Goal: Task Accomplishment & Management: Use online tool/utility

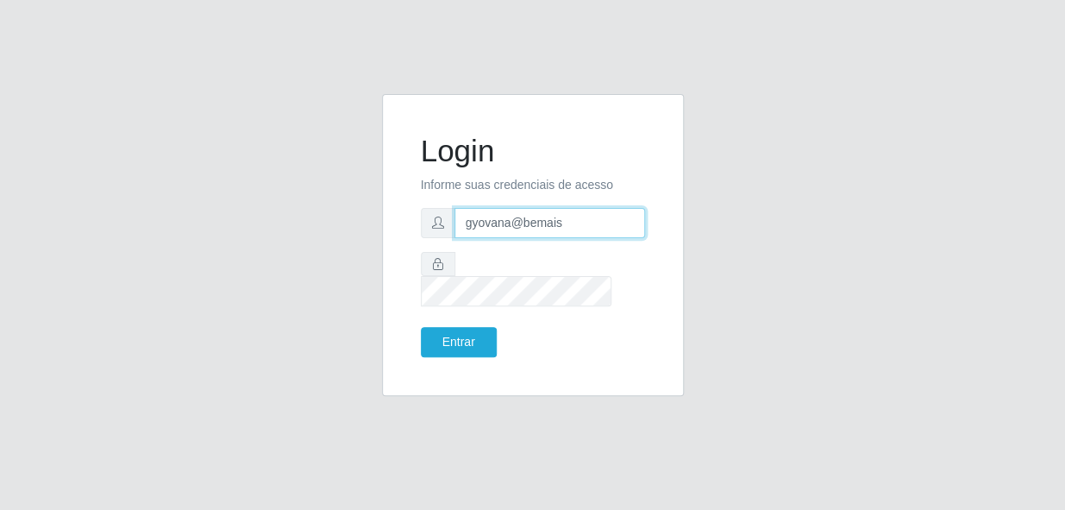
click at [578, 238] on input "gyovana@bemais" at bounding box center [549, 223] width 191 height 30
drag, startPoint x: 582, startPoint y: 239, endPoint x: -3, endPoint y: 92, distance: 603.5
click at [0, 92] on html "Login Informe suas credenciais de acesso gyovana@bemaisA Entrar" at bounding box center [532, 255] width 1065 height 510
type input "[PERSON_NAME]"
drag, startPoint x: 610, startPoint y: 232, endPoint x: 264, endPoint y: 185, distance: 349.0
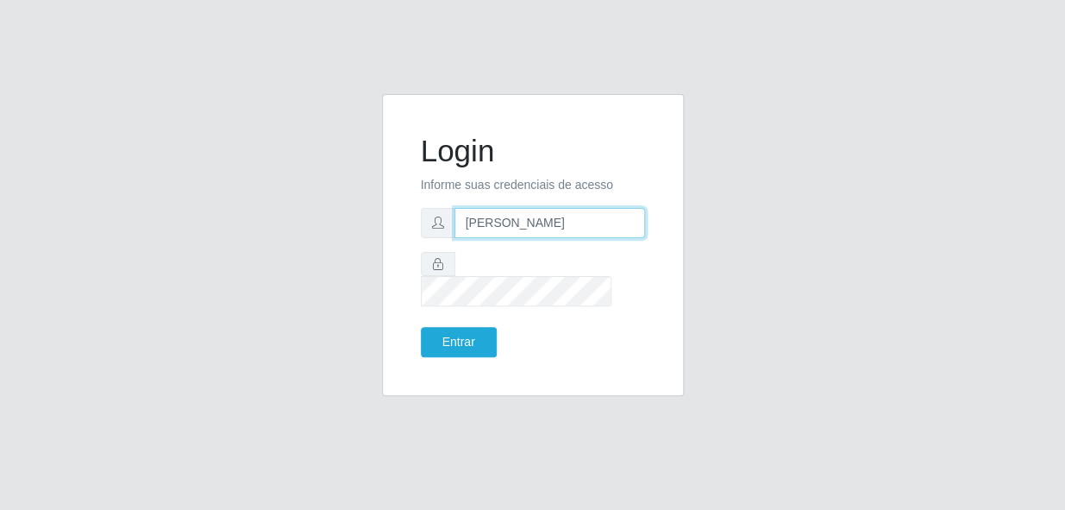
click at [265, 187] on div "Login Informe suas credenciais de acesso [PERSON_NAME] Entrar" at bounding box center [532, 255] width 983 height 322
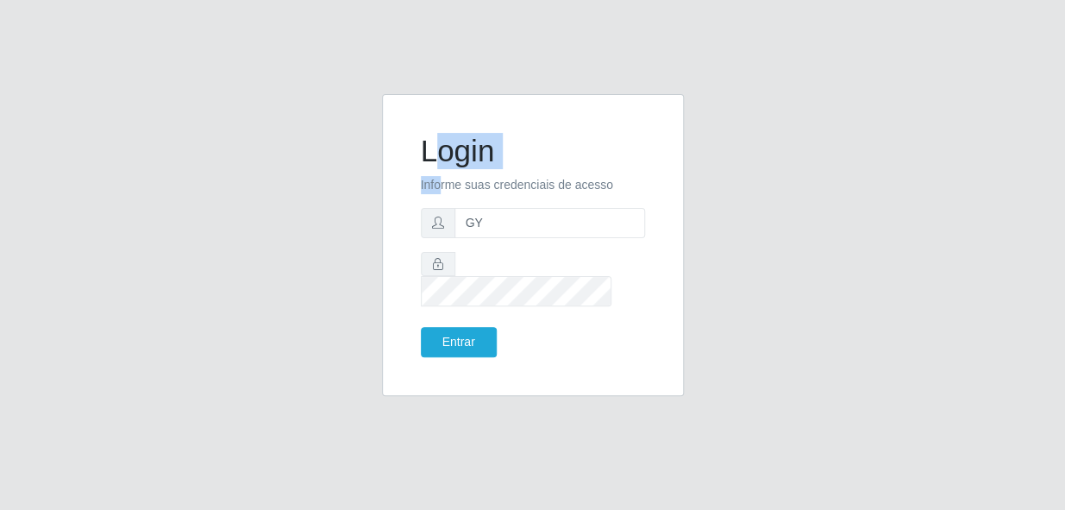
click at [441, 186] on form "Login Informe suas credenciais de acesso GY Entrar" at bounding box center [533, 245] width 224 height 224
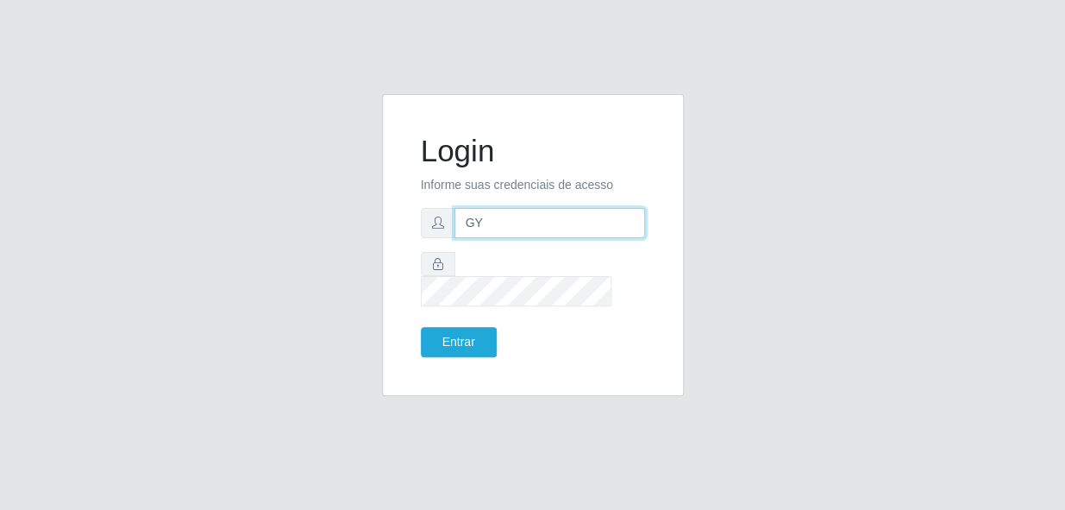
drag, startPoint x: 441, startPoint y: 186, endPoint x: 510, endPoint y: 240, distance: 87.3
click at [510, 238] on input "GY" at bounding box center [549, 223] width 191 height 30
type input "G"
click at [548, 224] on input "gyova" at bounding box center [549, 223] width 191 height 30
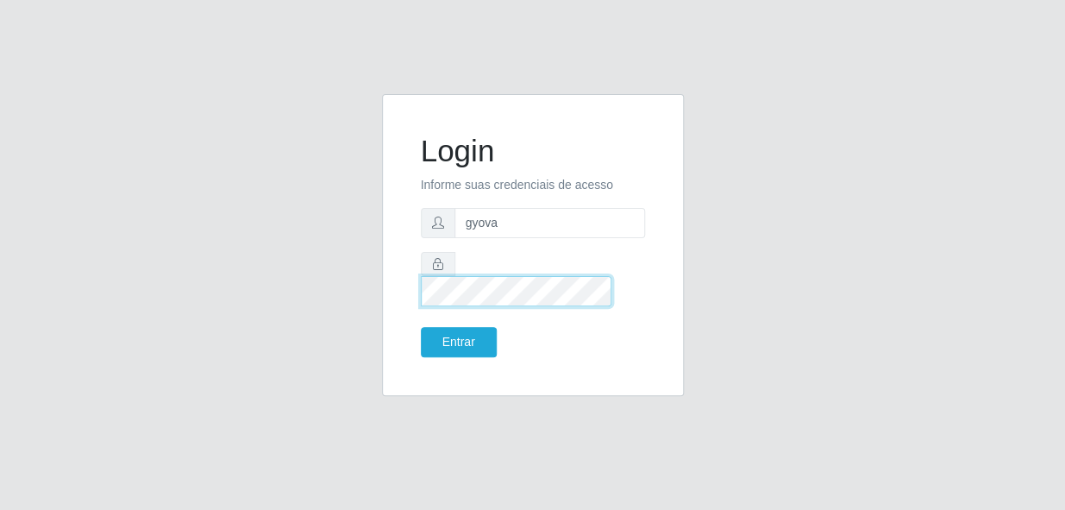
click at [237, 209] on div "Login Informe suas credenciais de acesso gyova Entrar" at bounding box center [532, 255] width 983 height 322
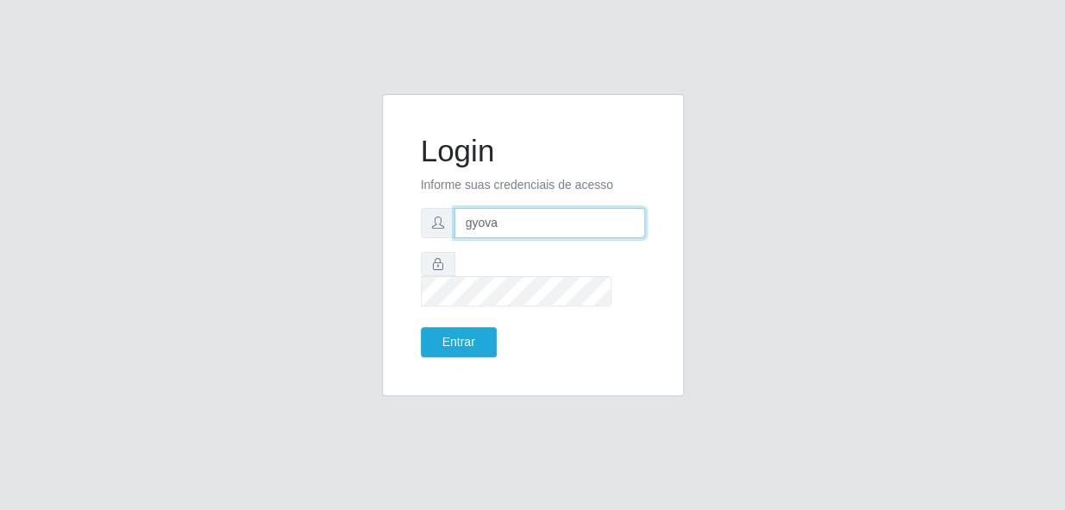
click at [519, 234] on input "gyova" at bounding box center [549, 223] width 191 height 30
type input "gyovana@bemais"
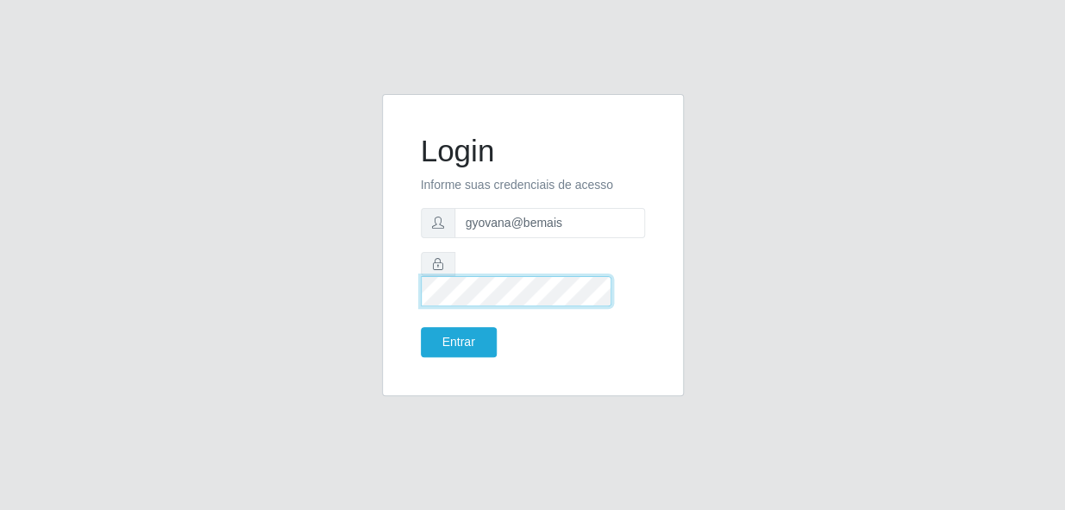
click at [59, 190] on div "Login Informe suas credenciais de acesso gyovana@bemais Entrar" at bounding box center [532, 255] width 983 height 322
click at [421, 327] on button "Entrar" at bounding box center [459, 342] width 76 height 30
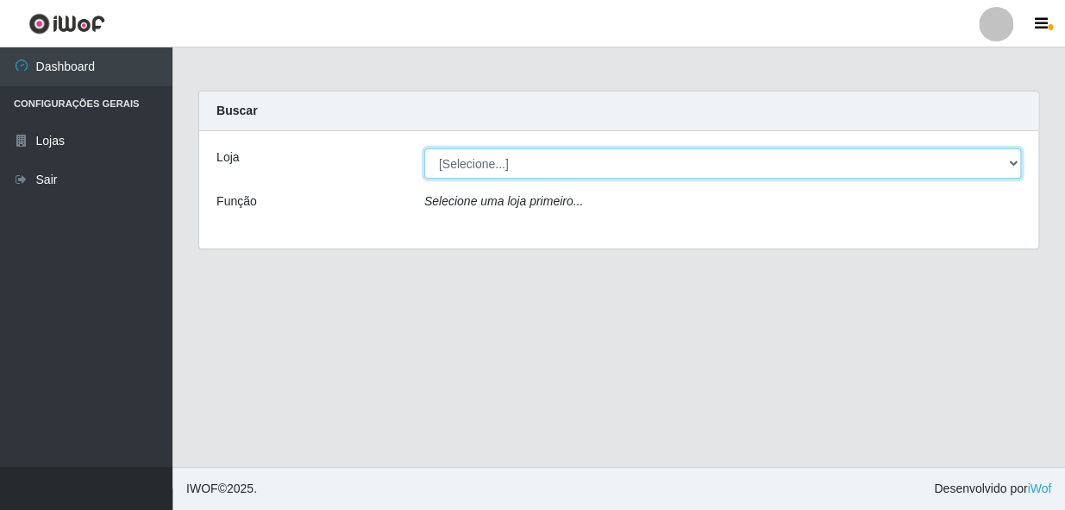
click at [567, 165] on select "[Selecione...] [PERSON_NAME]" at bounding box center [722, 163] width 597 height 30
select select "230"
click at [424, 148] on select "[Selecione...] [PERSON_NAME]" at bounding box center [722, 163] width 597 height 30
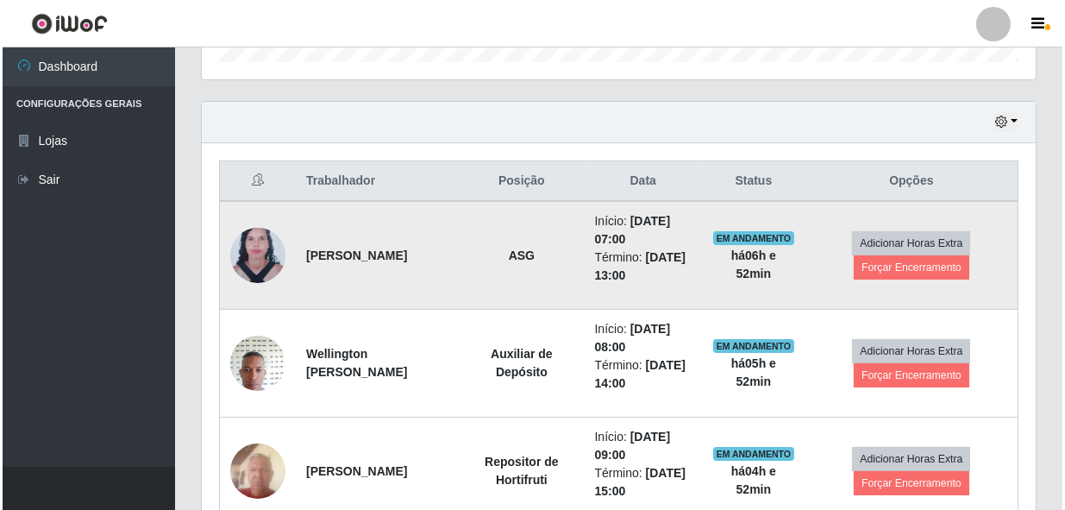
scroll to position [548, 0]
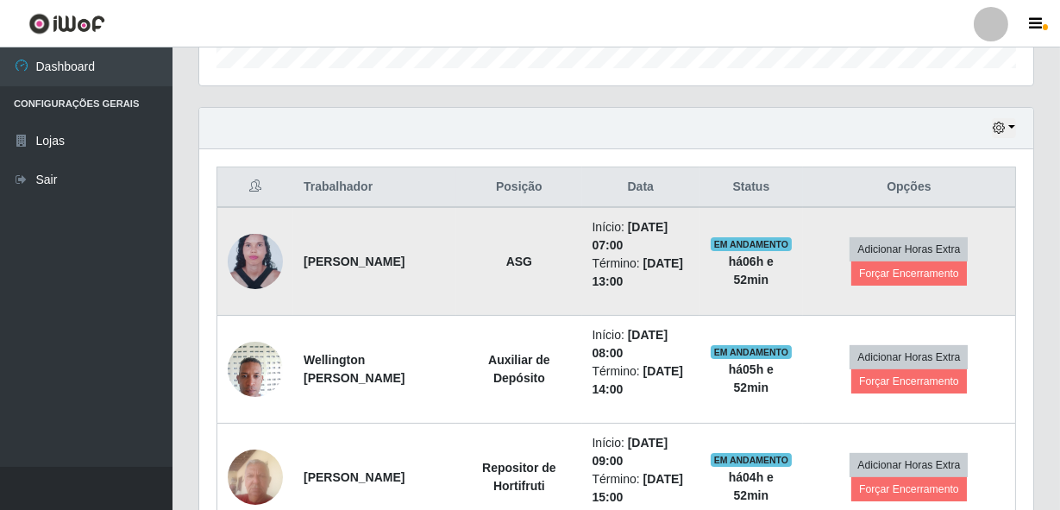
click at [236, 257] on img at bounding box center [255, 261] width 55 height 75
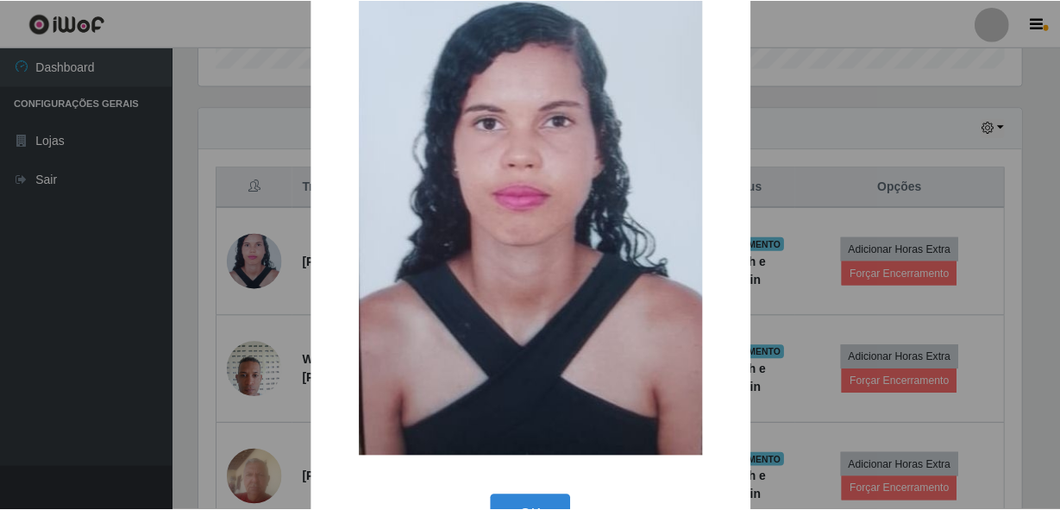
scroll to position [109, 0]
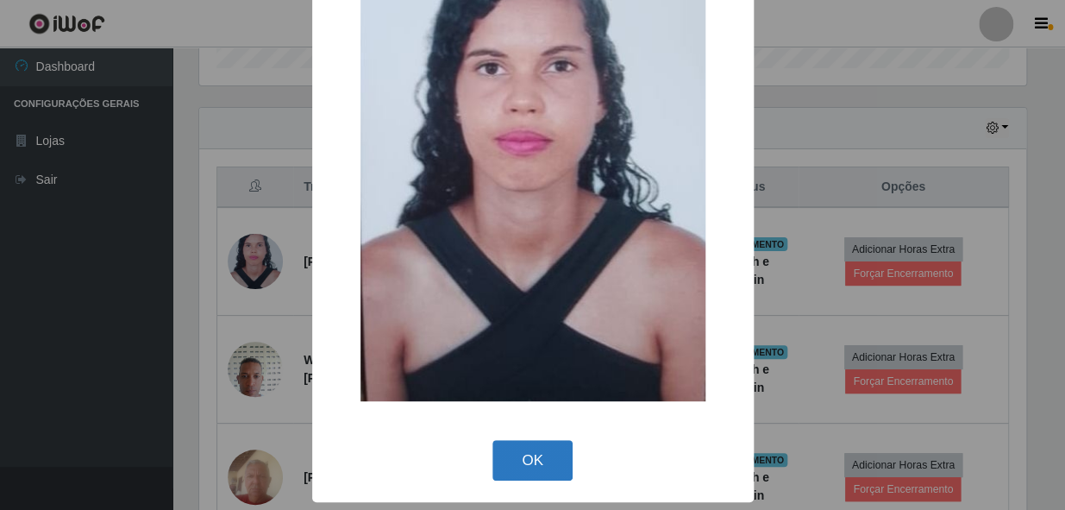
click at [524, 466] on button "OK" at bounding box center [532, 460] width 80 height 41
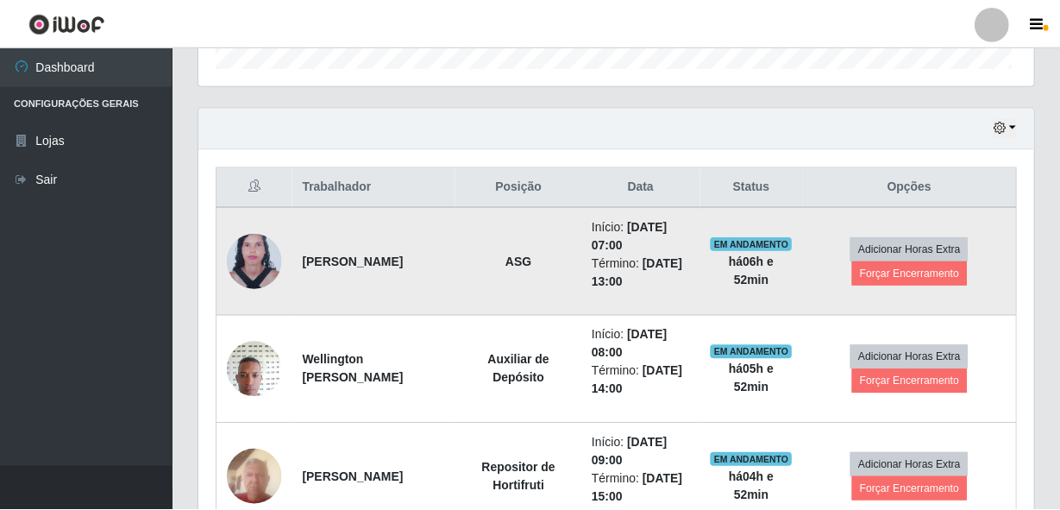
scroll to position [358, 834]
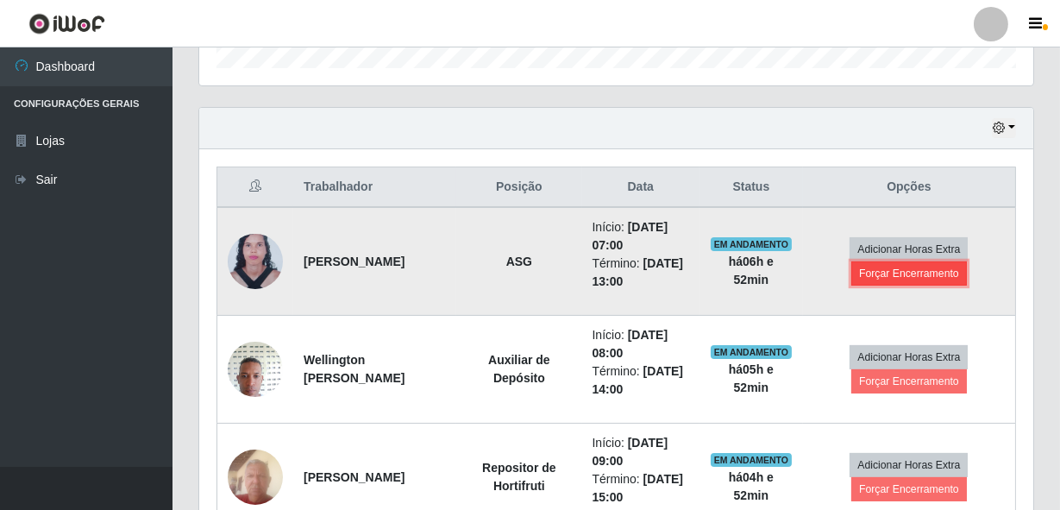
click at [890, 274] on button "Forçar Encerramento" at bounding box center [909, 273] width 116 height 24
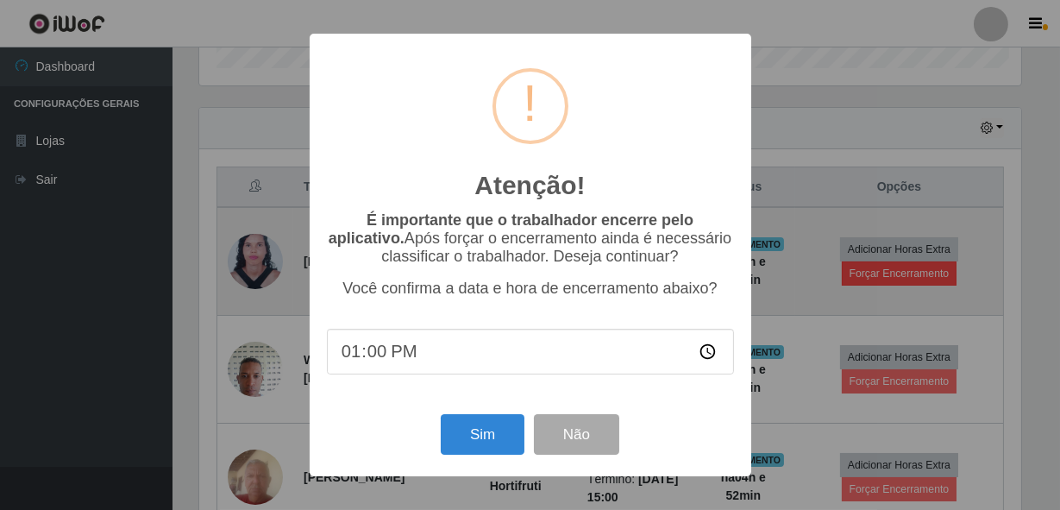
scroll to position [358, 826]
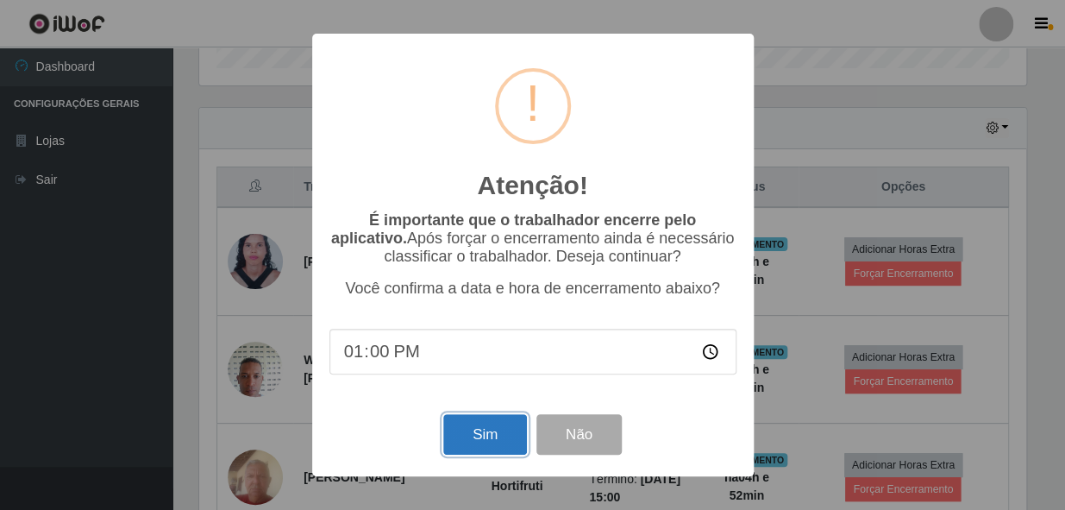
click at [467, 442] on button "Sim" at bounding box center [485, 434] width 84 height 41
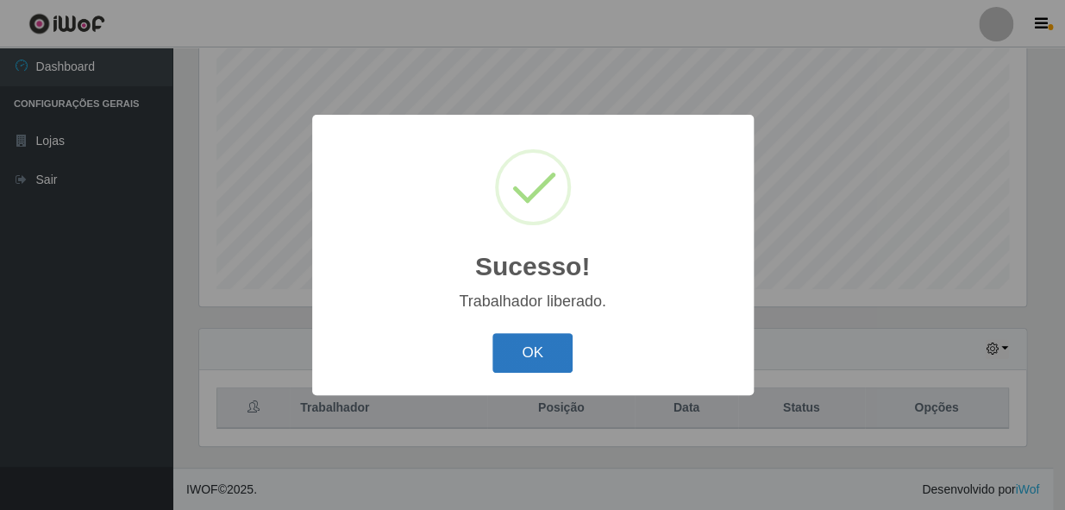
click at [532, 360] on button "OK" at bounding box center [532, 353] width 80 height 41
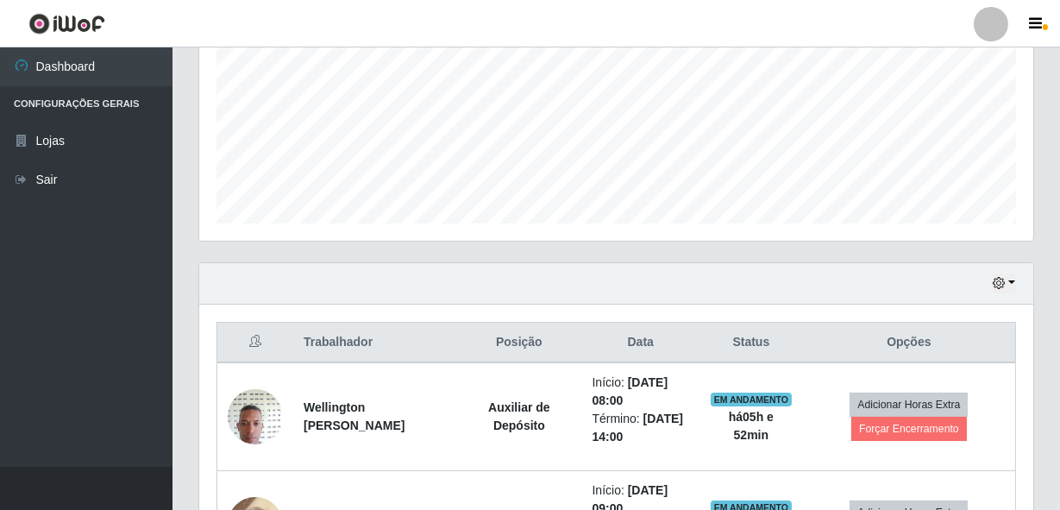
scroll to position [484, 0]
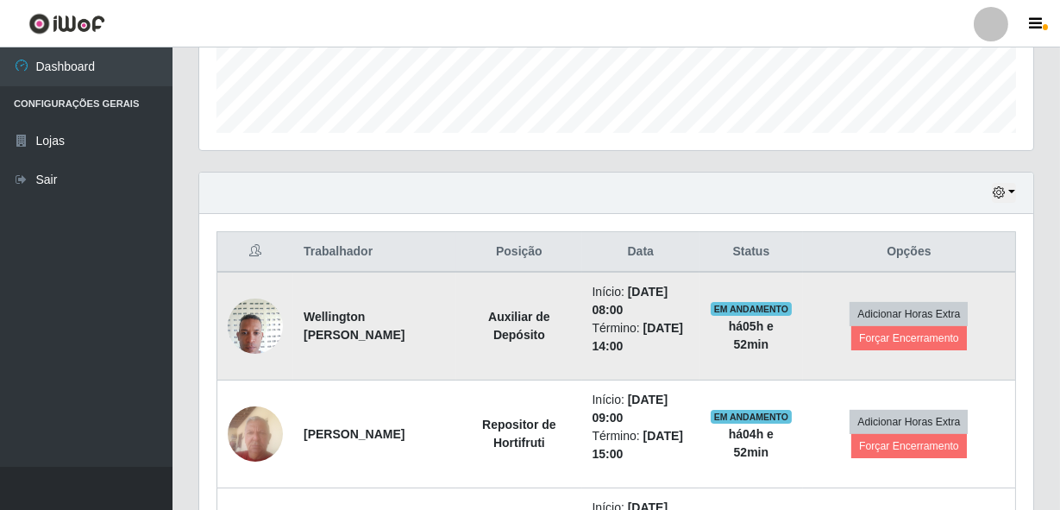
click at [267, 322] on img at bounding box center [255, 325] width 55 height 73
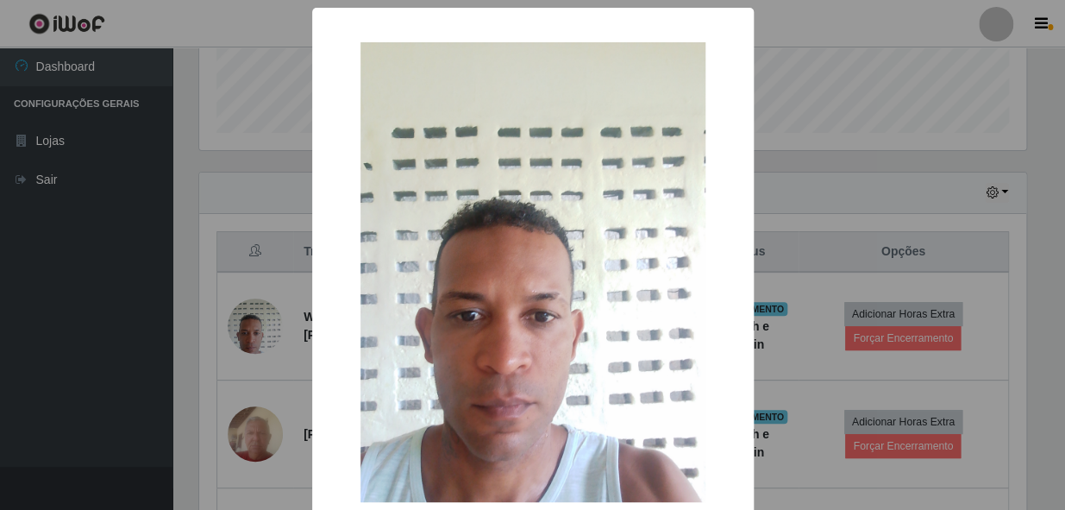
click at [940, 162] on div "× OK Cancel" at bounding box center [532, 255] width 1065 height 510
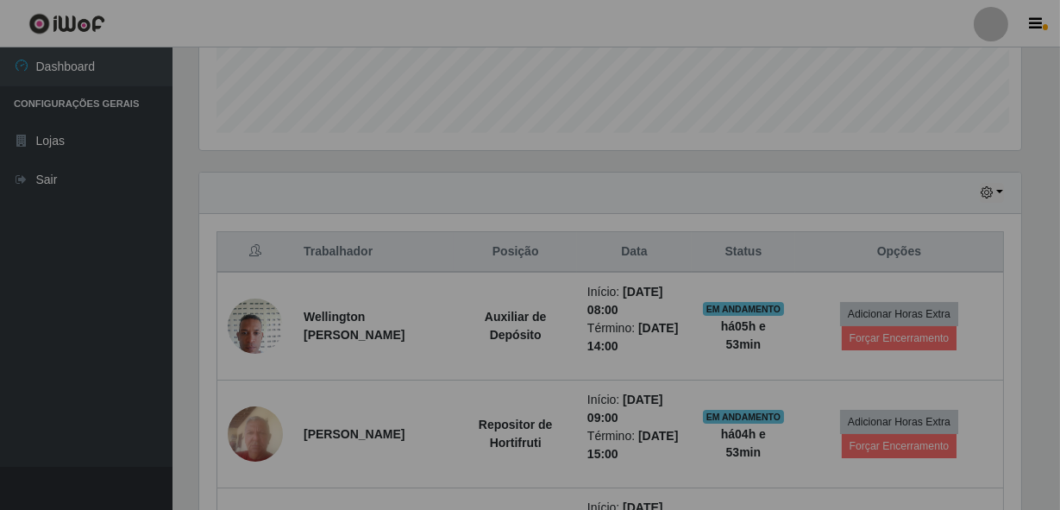
scroll to position [358, 834]
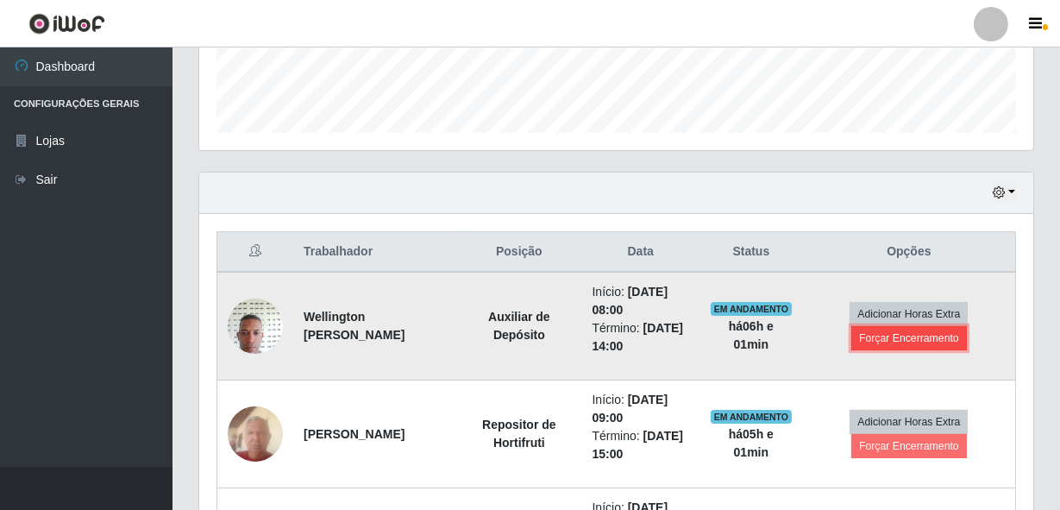
click at [917, 337] on button "Forçar Encerramento" at bounding box center [909, 338] width 116 height 24
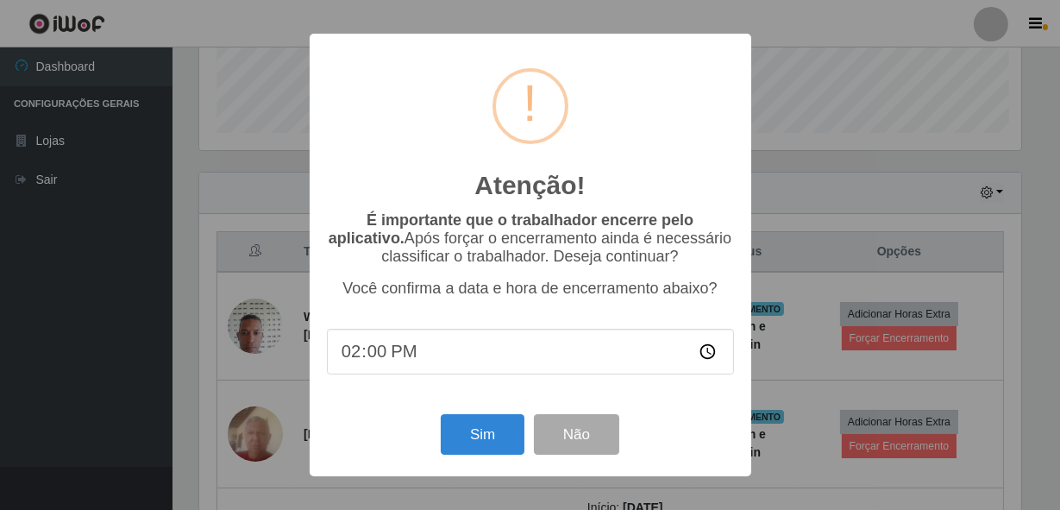
scroll to position [358, 826]
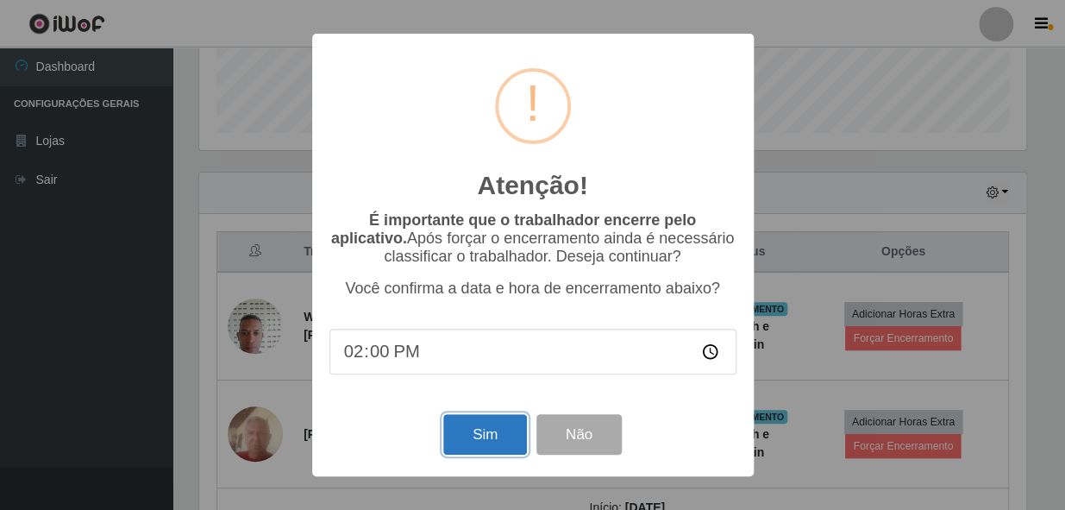
click at [481, 439] on button "Sim" at bounding box center [485, 434] width 84 height 41
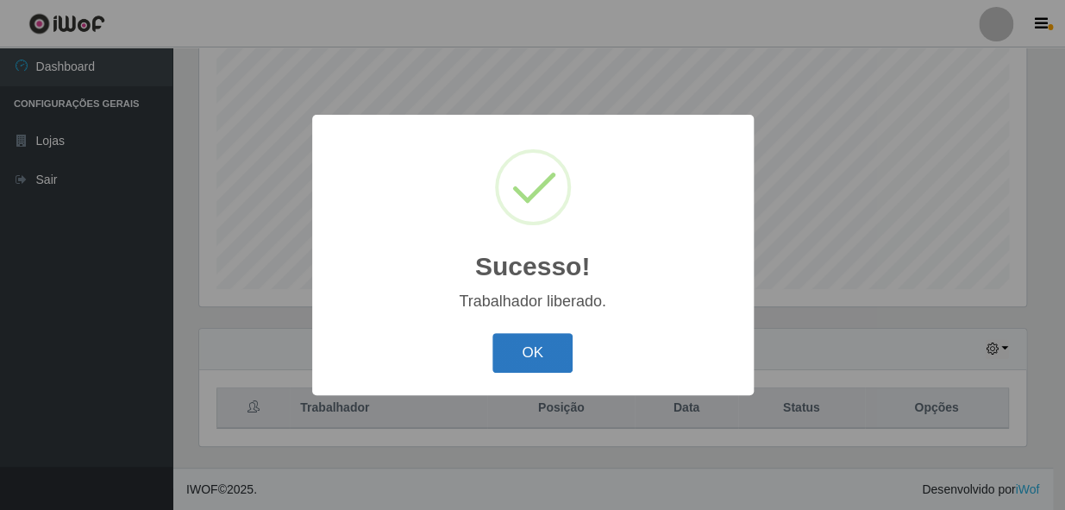
click at [557, 347] on button "OK" at bounding box center [532, 353] width 80 height 41
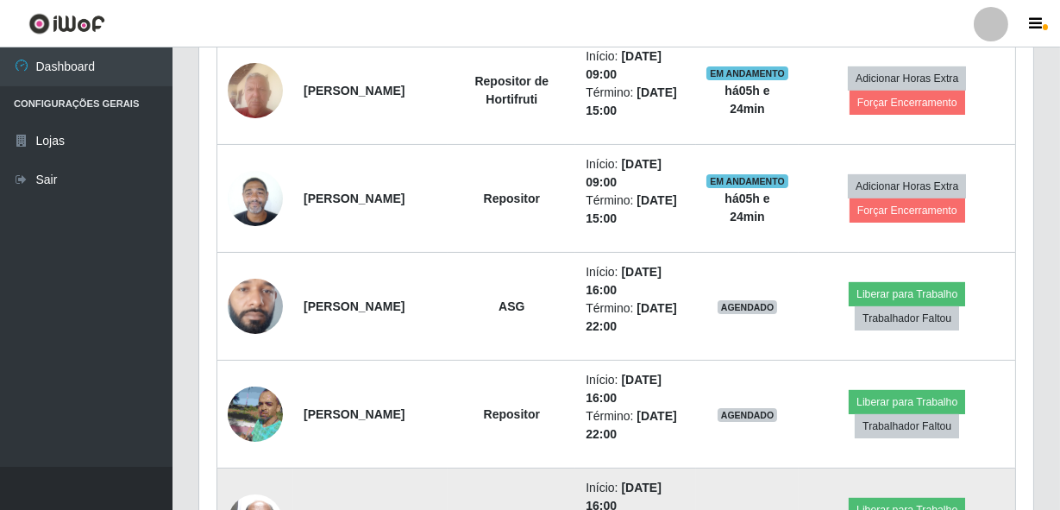
scroll to position [641, 0]
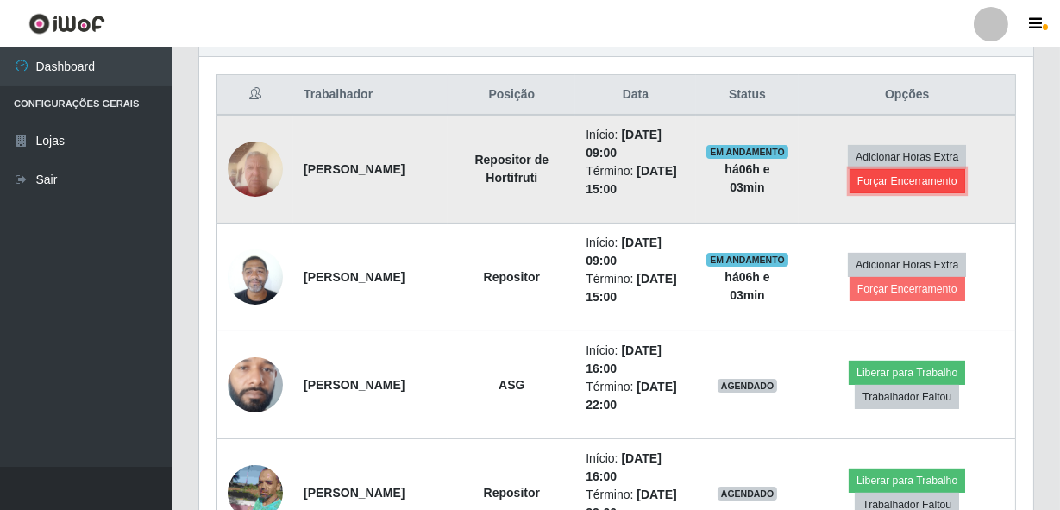
click at [896, 181] on button "Forçar Encerramento" at bounding box center [907, 181] width 116 height 24
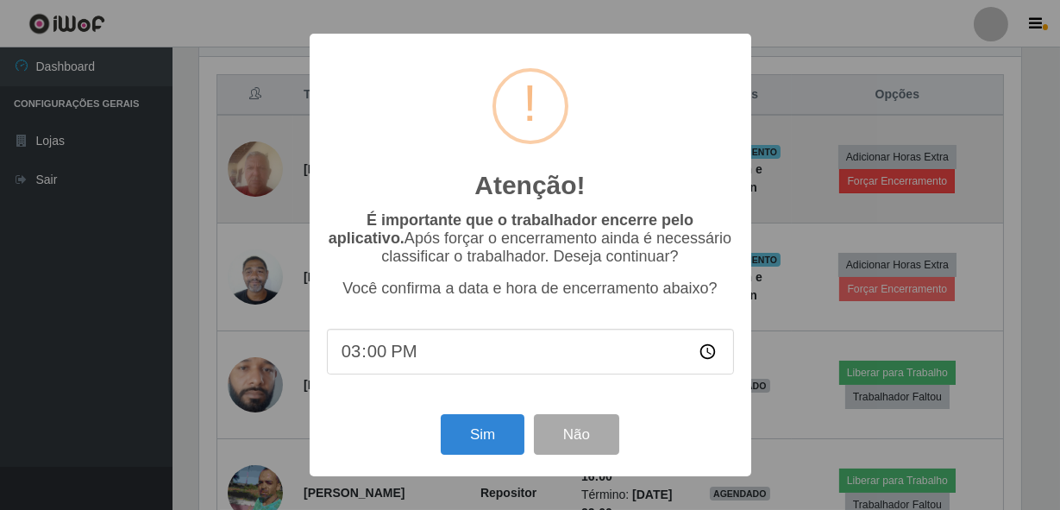
scroll to position [358, 826]
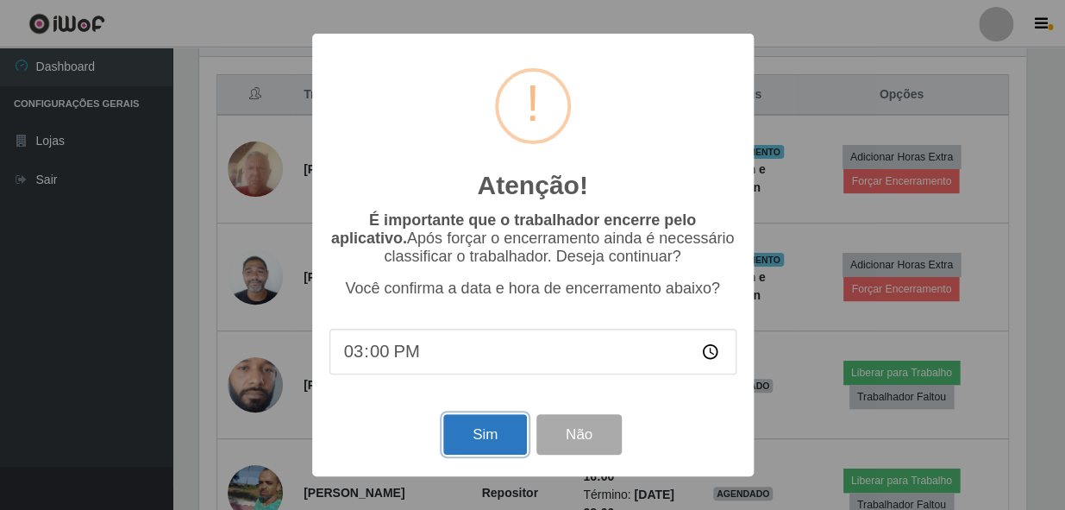
click at [466, 426] on button "Sim" at bounding box center [485, 434] width 84 height 41
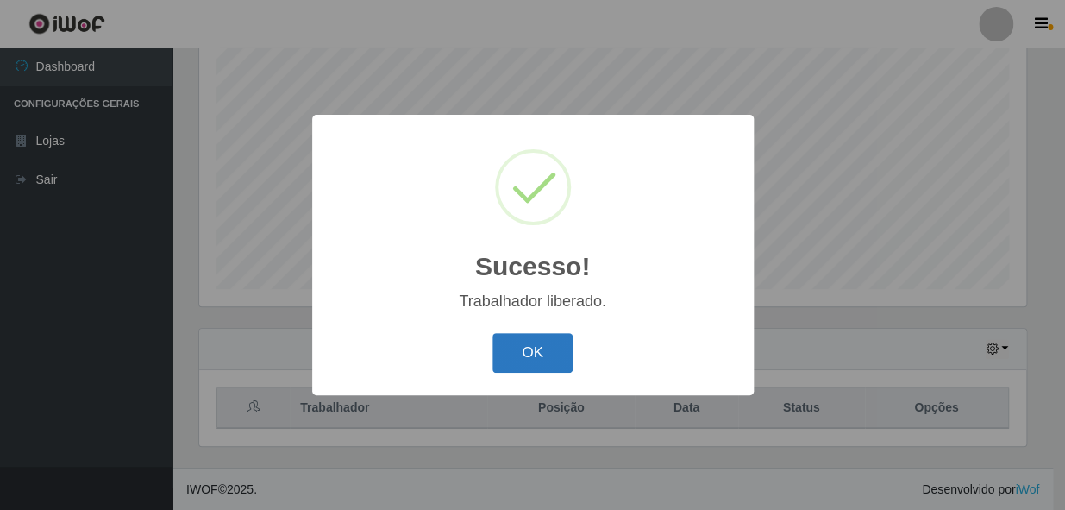
click at [537, 359] on button "OK" at bounding box center [532, 353] width 80 height 41
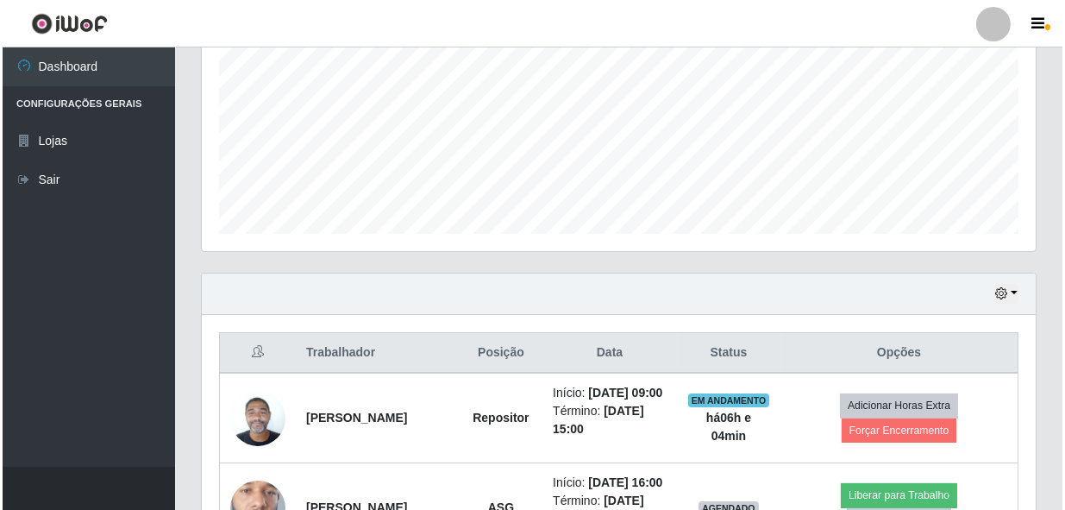
scroll to position [484, 0]
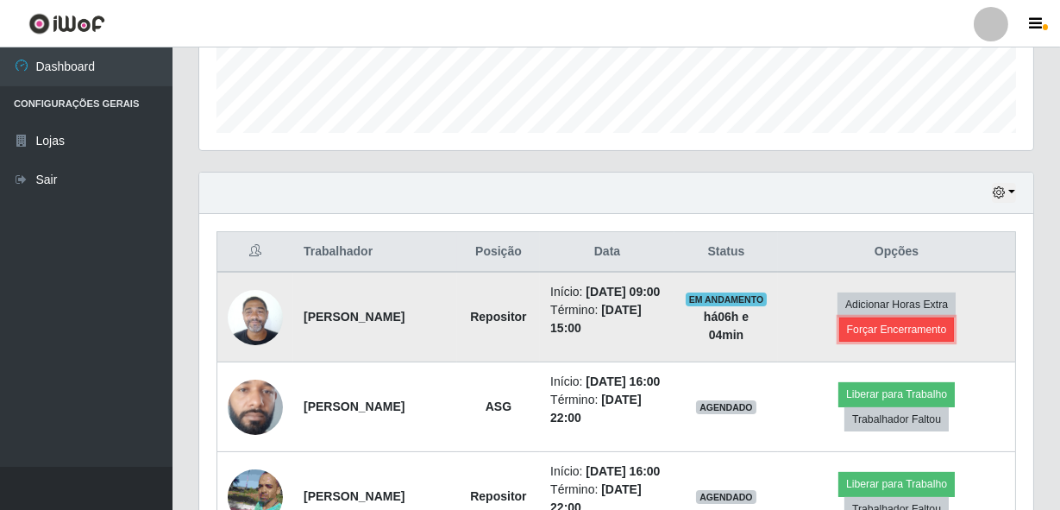
click at [881, 335] on button "Forçar Encerramento" at bounding box center [897, 329] width 116 height 24
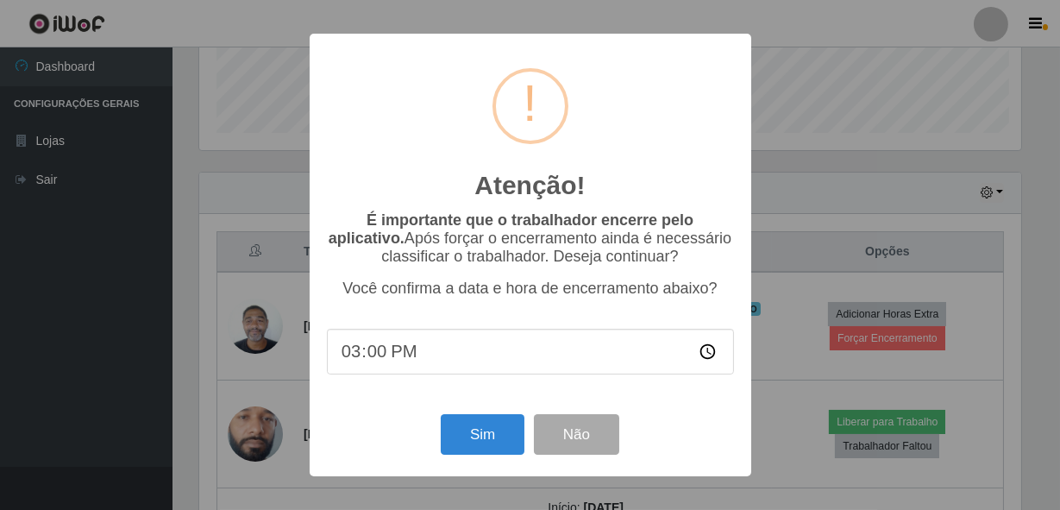
scroll to position [358, 826]
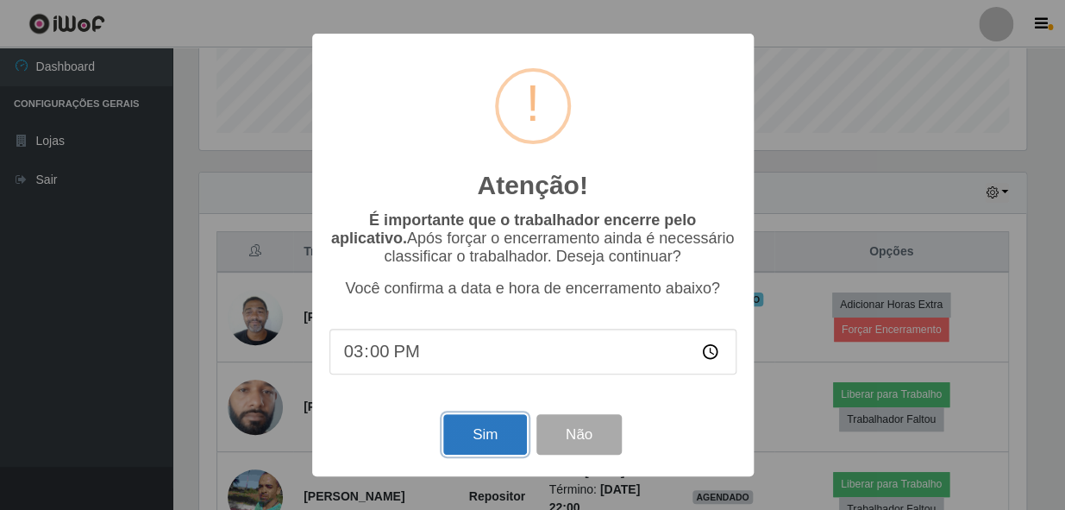
click at [503, 430] on button "Sim" at bounding box center [485, 434] width 84 height 41
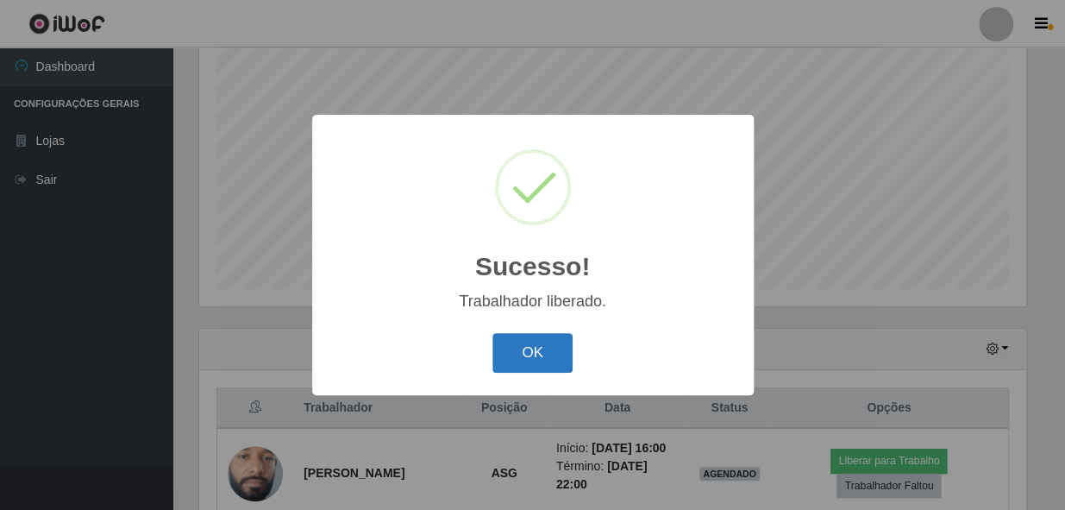
click at [557, 347] on button "OK" at bounding box center [532, 353] width 80 height 41
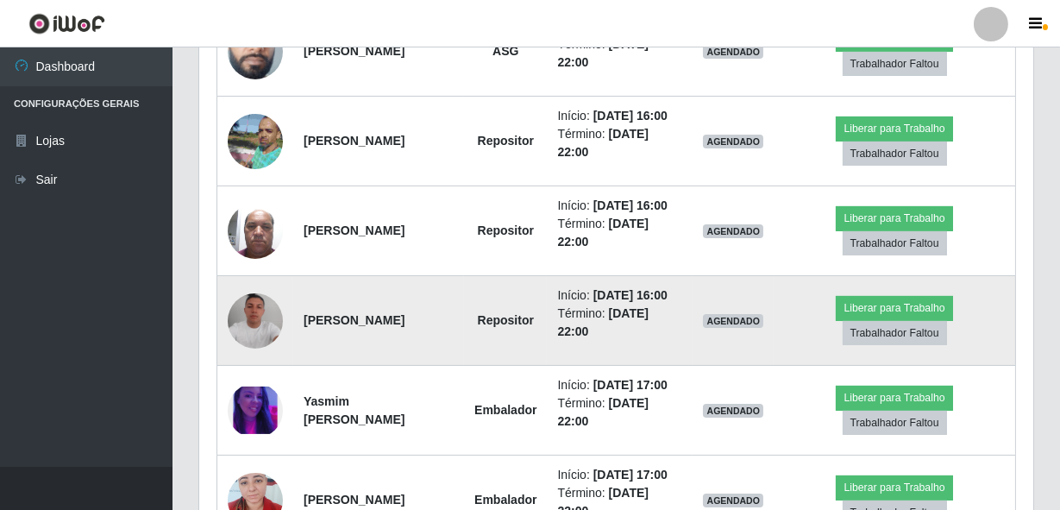
scroll to position [798, 0]
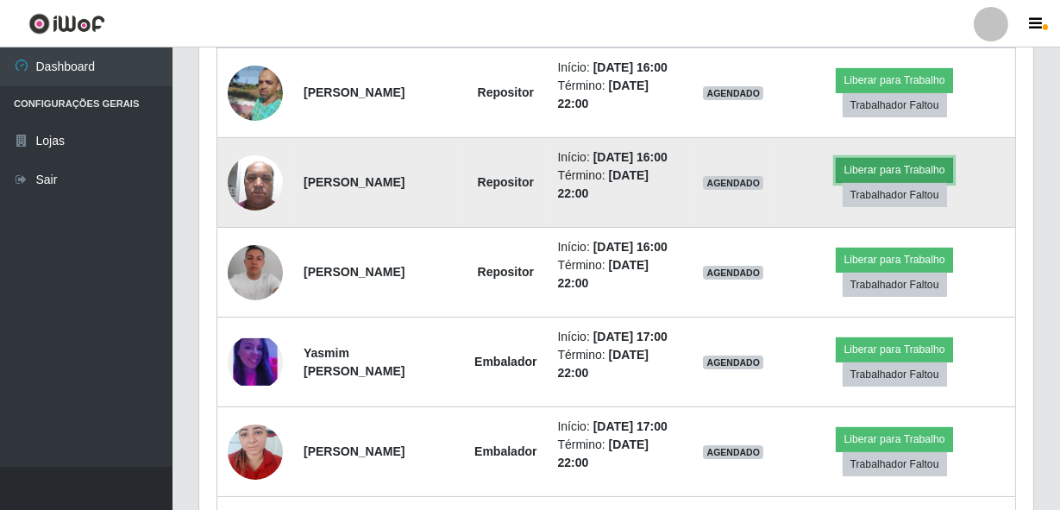
click at [878, 182] on button "Liberar para Trabalho" at bounding box center [894, 170] width 116 height 24
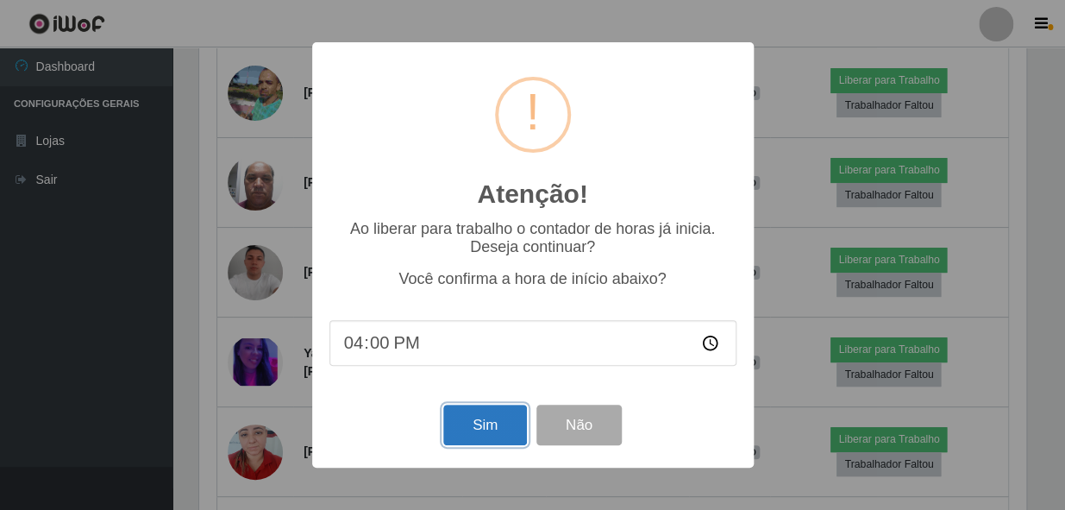
click at [471, 426] on button "Sim" at bounding box center [485, 424] width 84 height 41
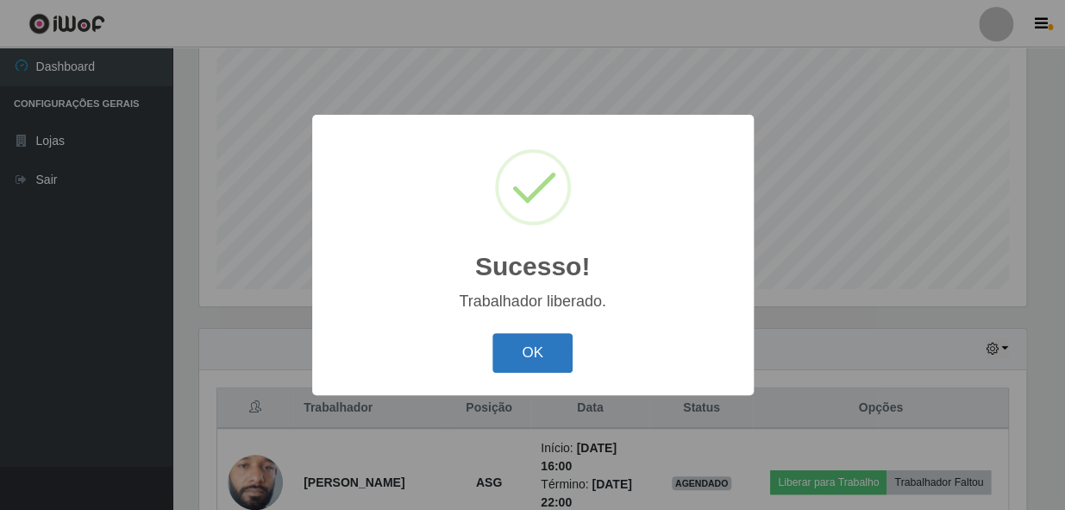
click at [543, 356] on button "OK" at bounding box center [532, 353] width 80 height 41
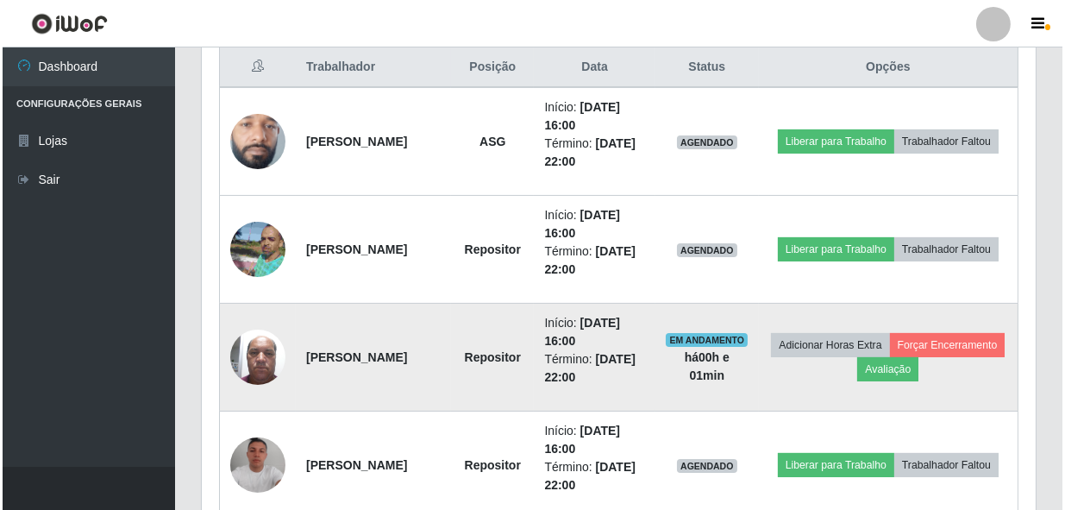
scroll to position [641, 0]
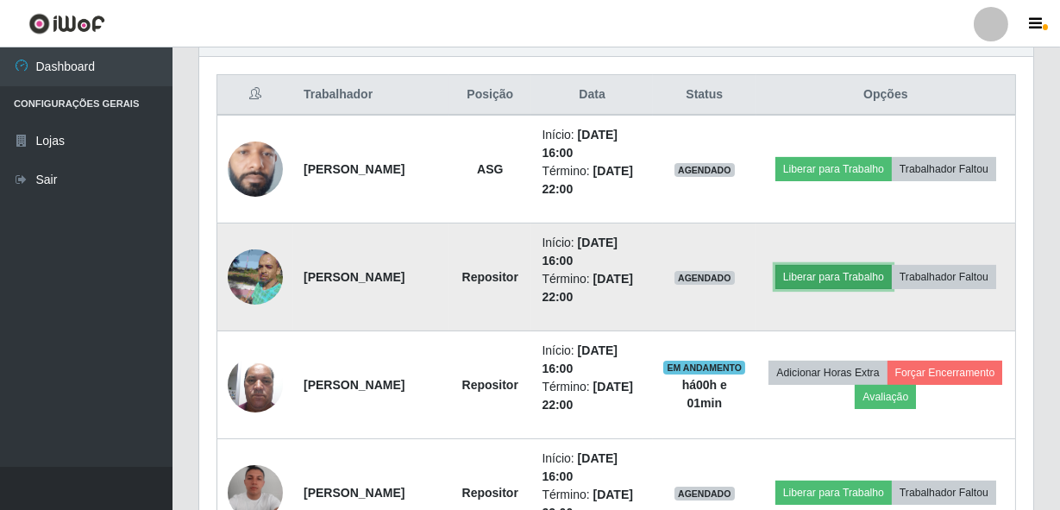
click at [892, 265] on button "Liberar para Trabalho" at bounding box center [833, 277] width 116 height 24
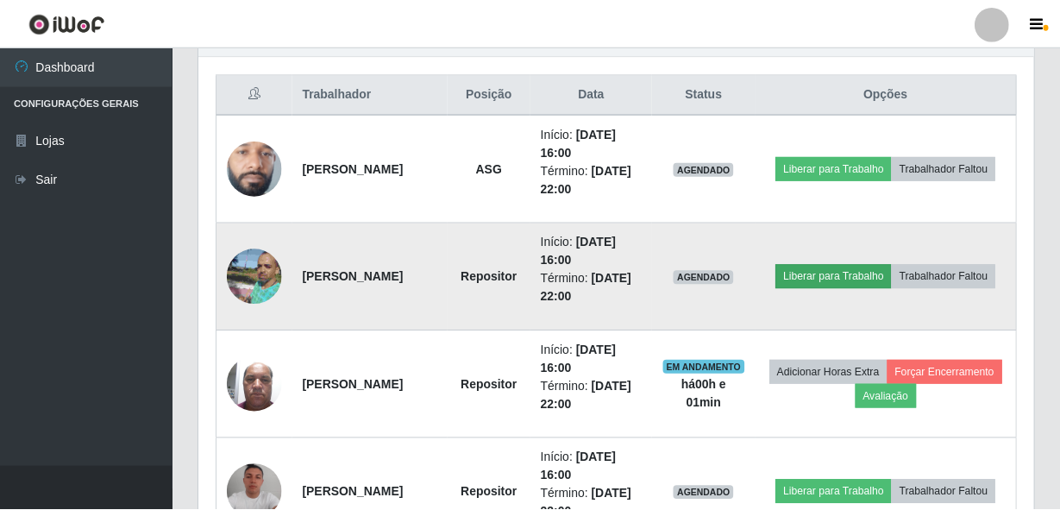
scroll to position [358, 826]
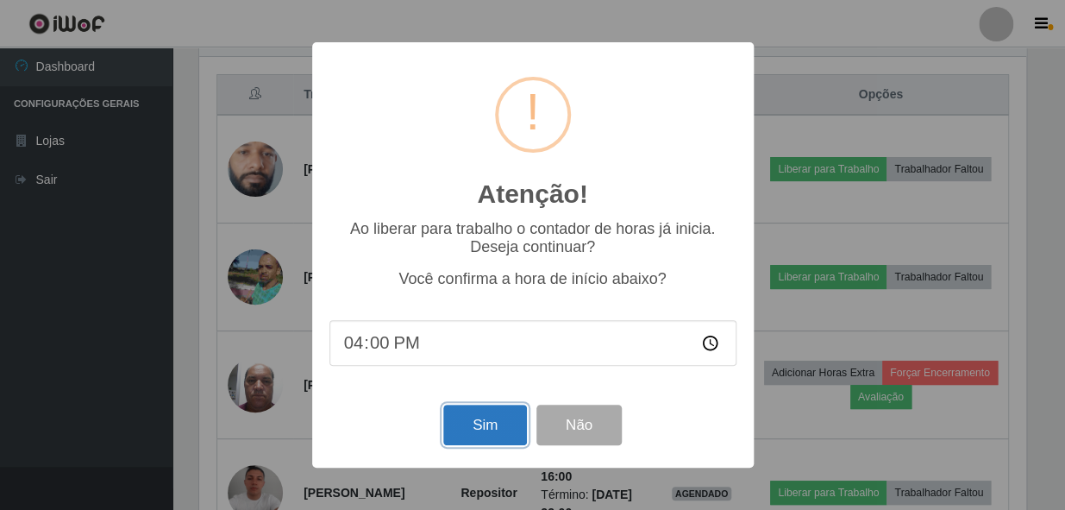
drag, startPoint x: 464, startPoint y: 428, endPoint x: 473, endPoint y: 423, distance: 10.8
click at [465, 428] on button "Sim" at bounding box center [485, 424] width 84 height 41
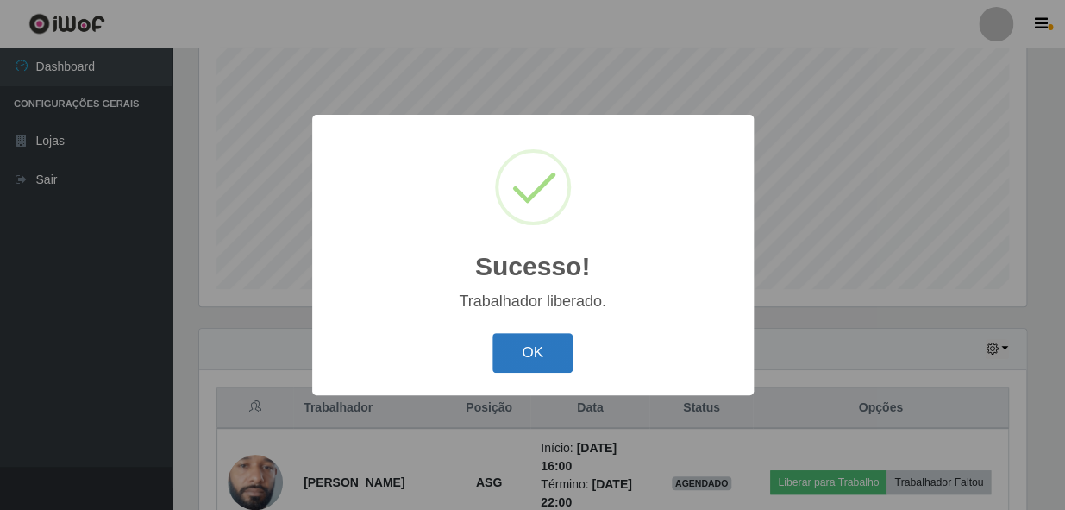
click at [520, 345] on button "OK" at bounding box center [532, 353] width 80 height 41
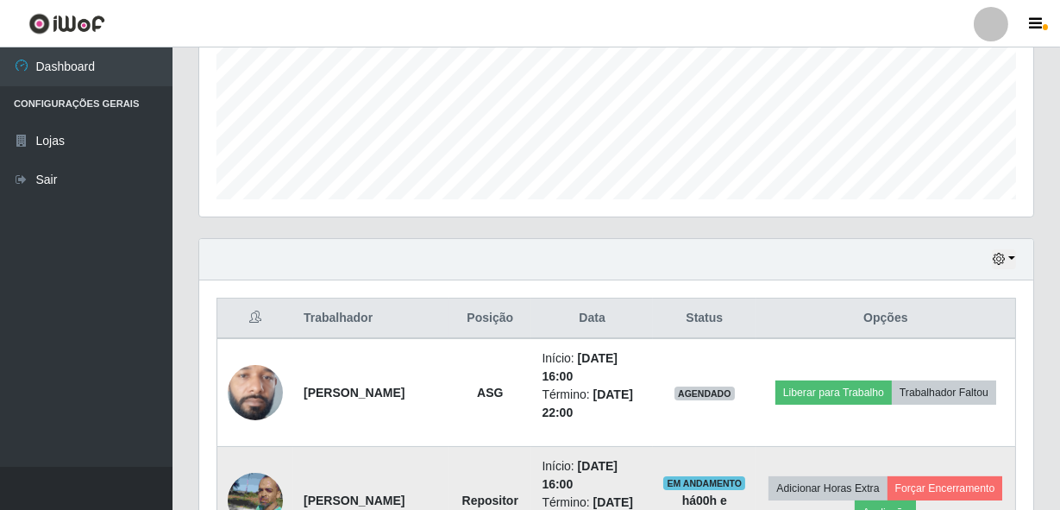
scroll to position [562, 0]
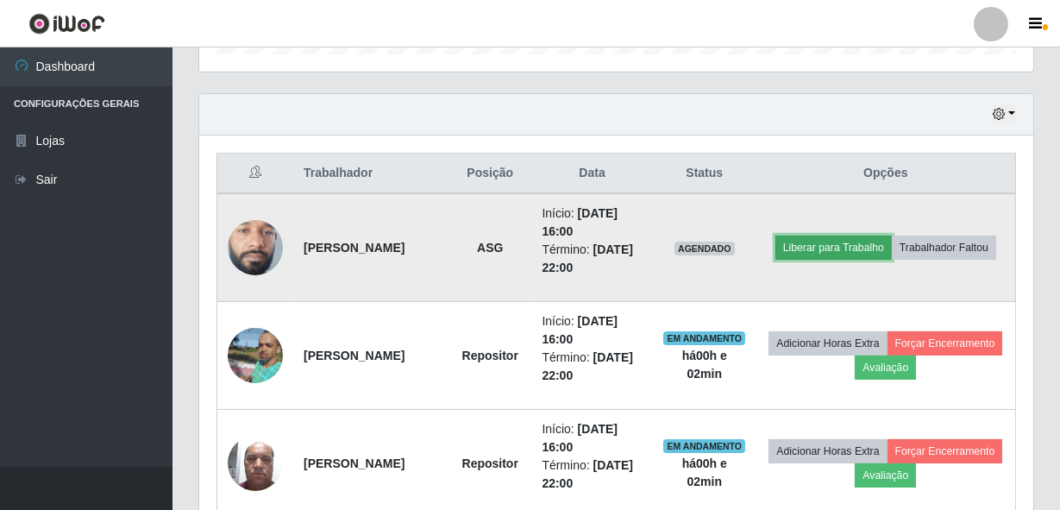
click at [870, 235] on button "Liberar para Trabalho" at bounding box center [833, 247] width 116 height 24
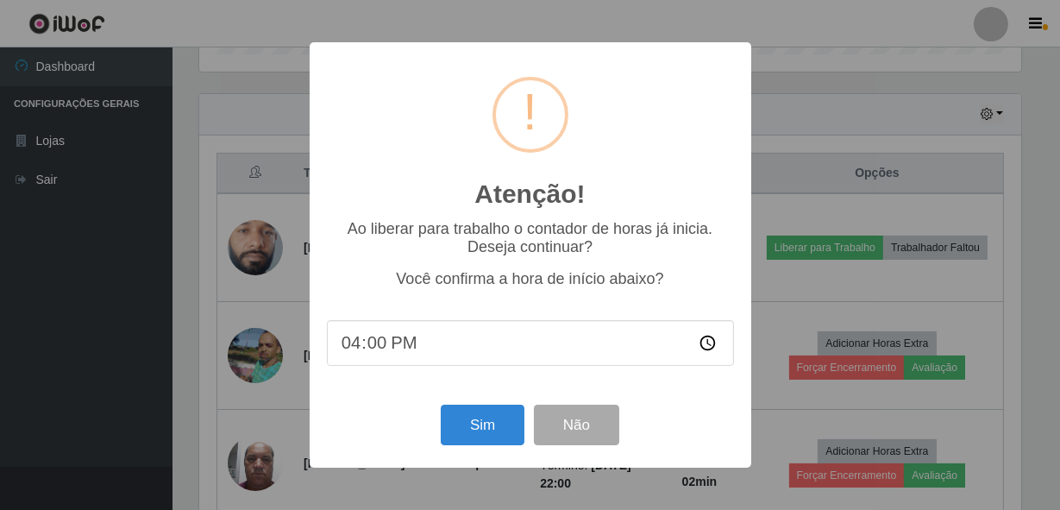
scroll to position [358, 826]
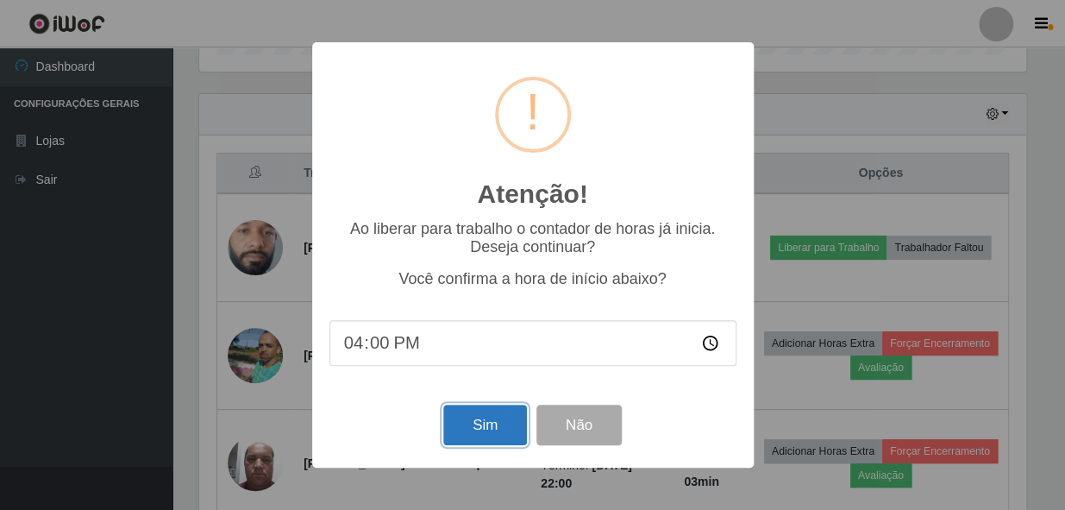
click at [493, 425] on button "Sim" at bounding box center [485, 424] width 84 height 41
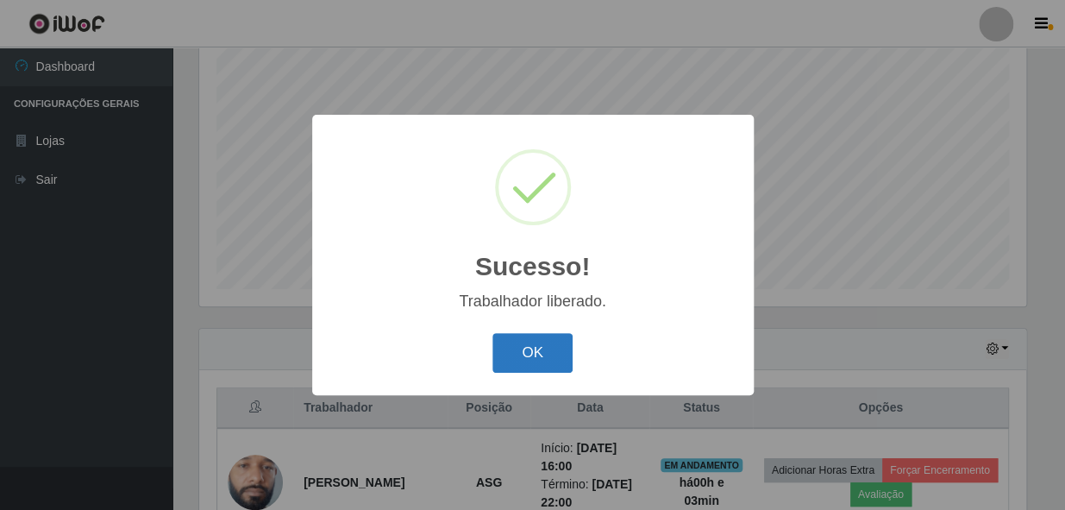
click at [533, 354] on button "OK" at bounding box center [532, 353] width 80 height 41
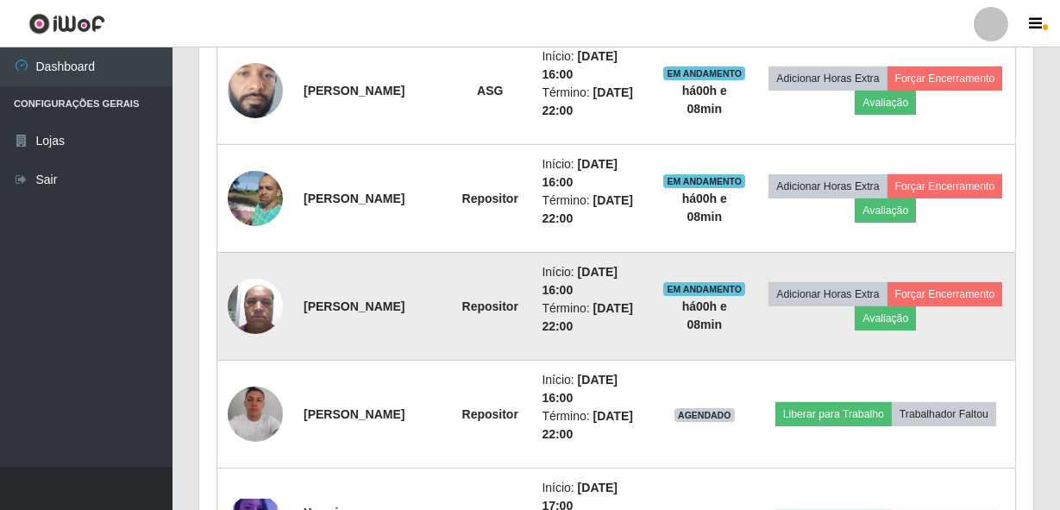
scroll to position [876, 0]
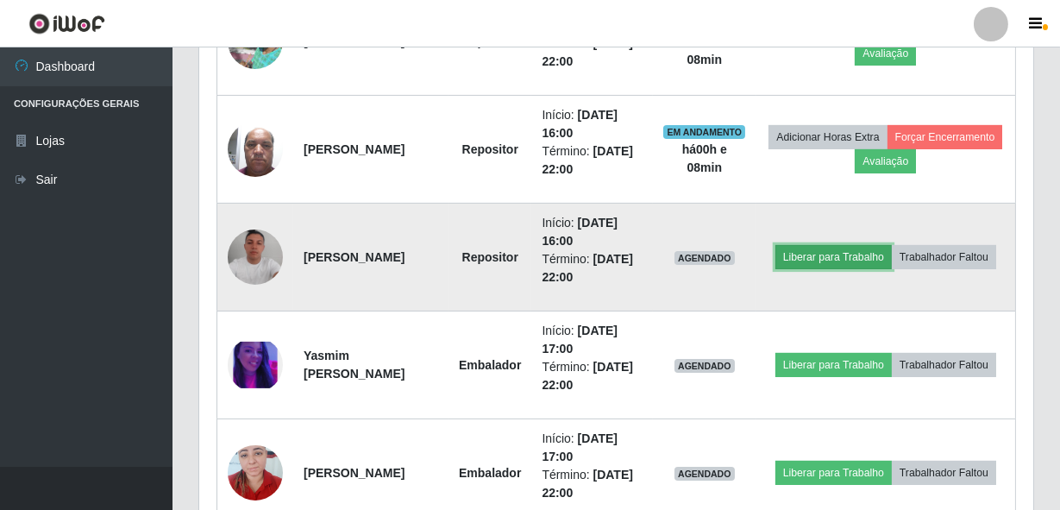
click at [879, 245] on button "Liberar para Trabalho" at bounding box center [833, 257] width 116 height 24
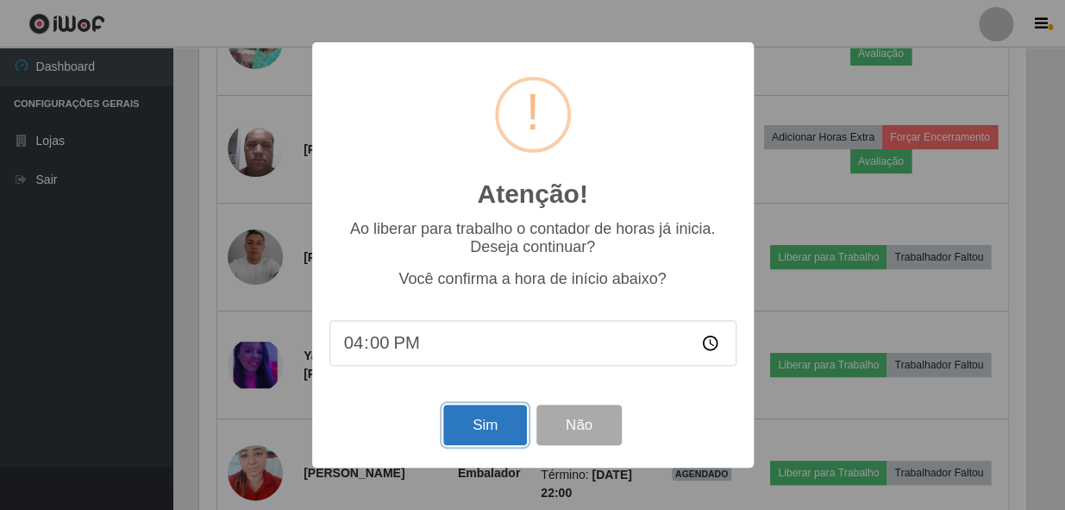
click at [492, 424] on button "Sim" at bounding box center [485, 424] width 84 height 41
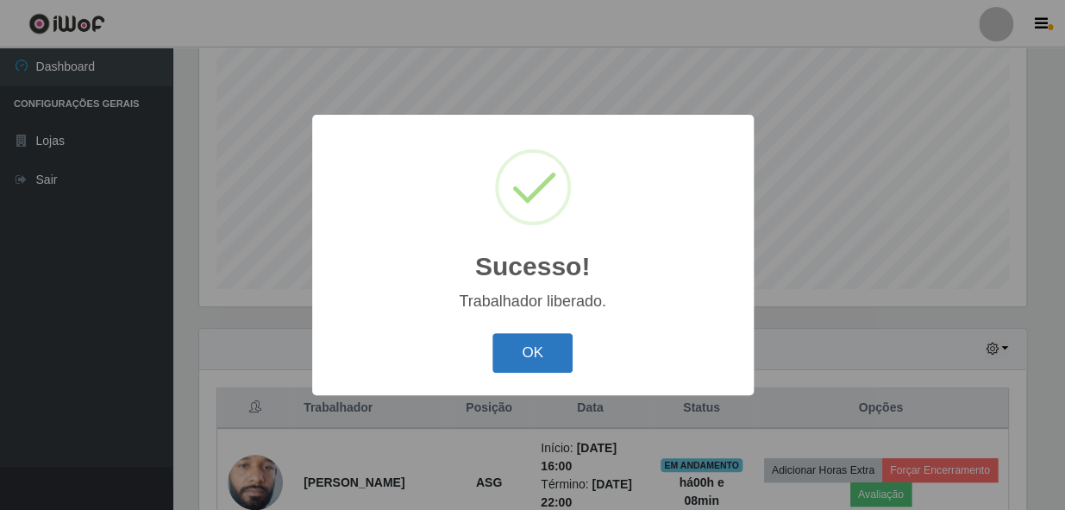
click at [492, 352] on button "OK" at bounding box center [532, 353] width 80 height 41
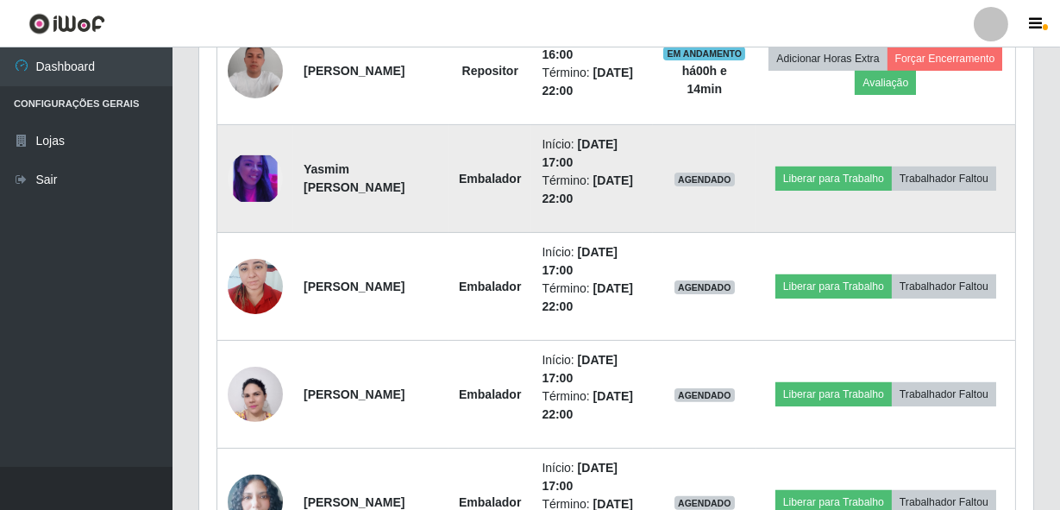
scroll to position [1111, 0]
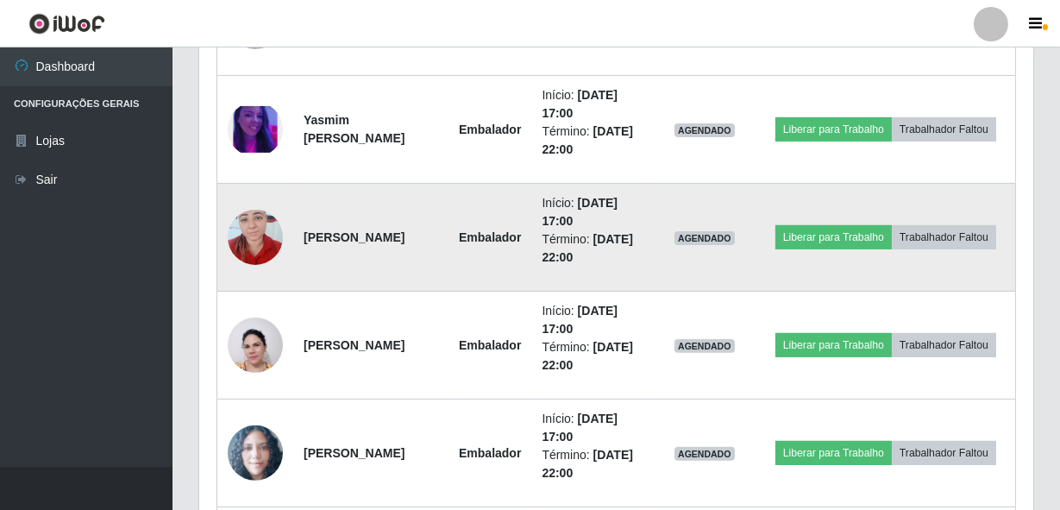
click at [241, 230] on img at bounding box center [255, 236] width 55 height 73
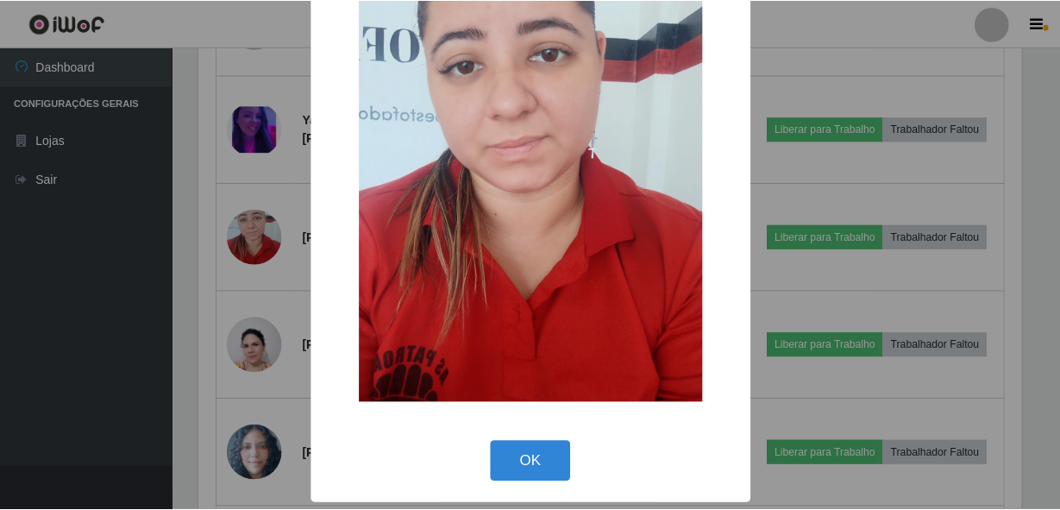
scroll to position [101, 0]
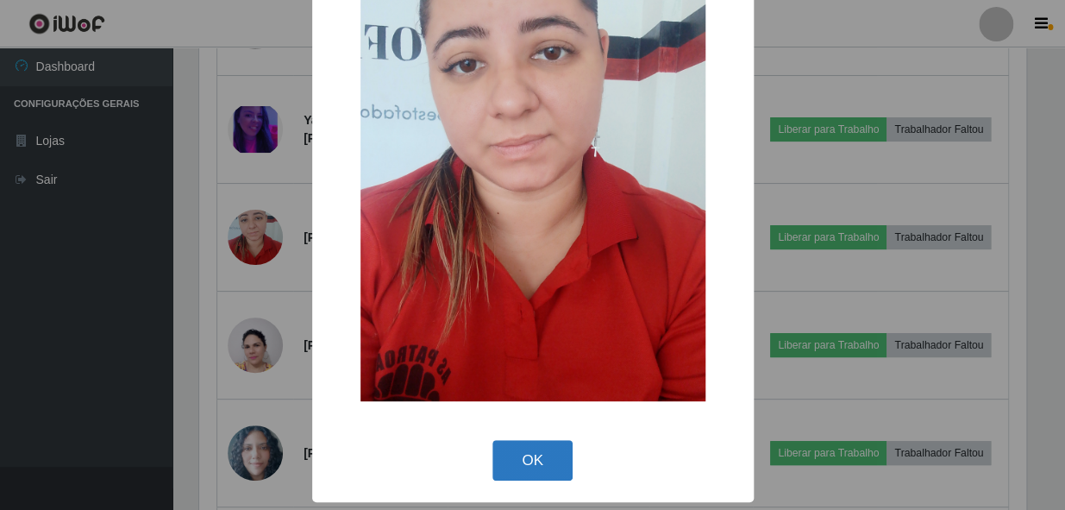
click at [551, 470] on button "OK" at bounding box center [532, 460] width 80 height 41
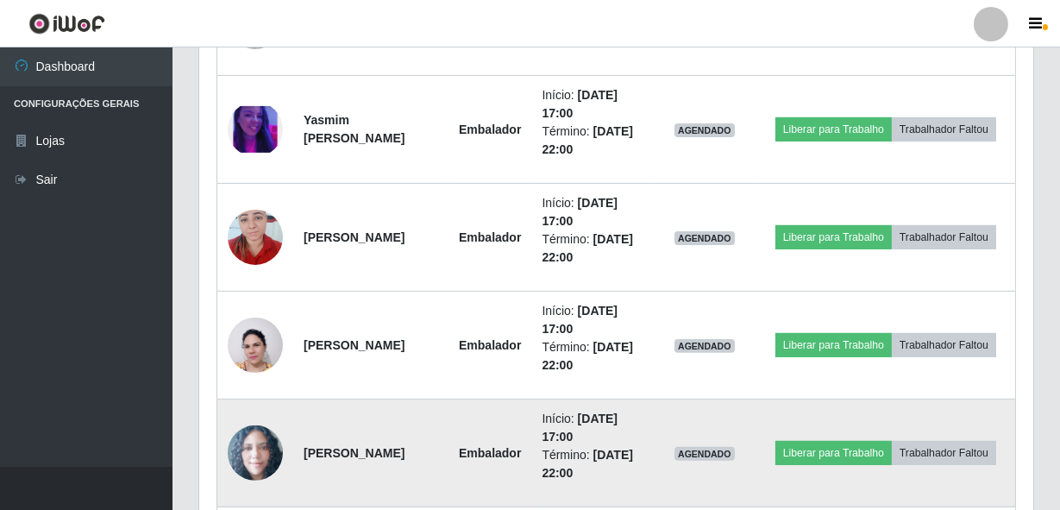
scroll to position [1296, 0]
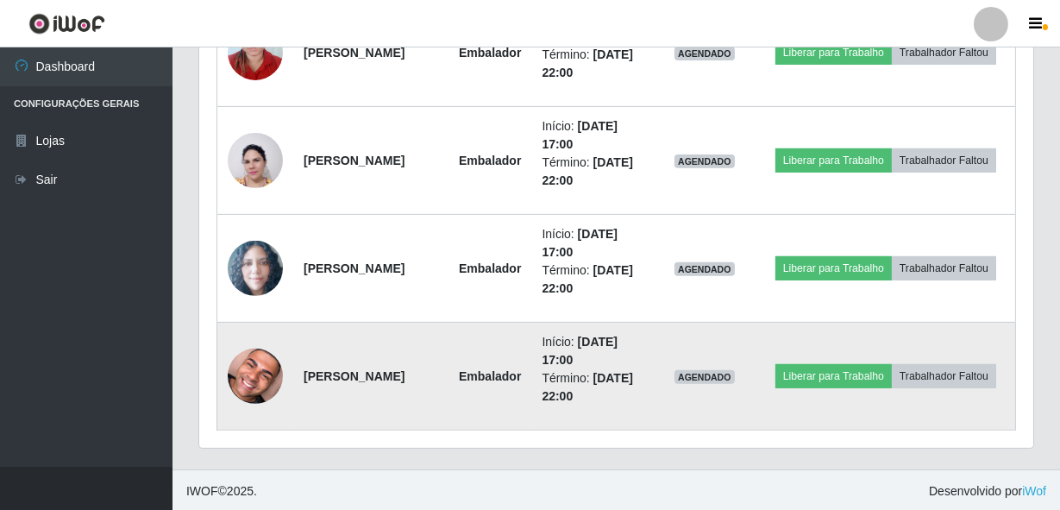
click at [263, 362] on img at bounding box center [255, 375] width 55 height 69
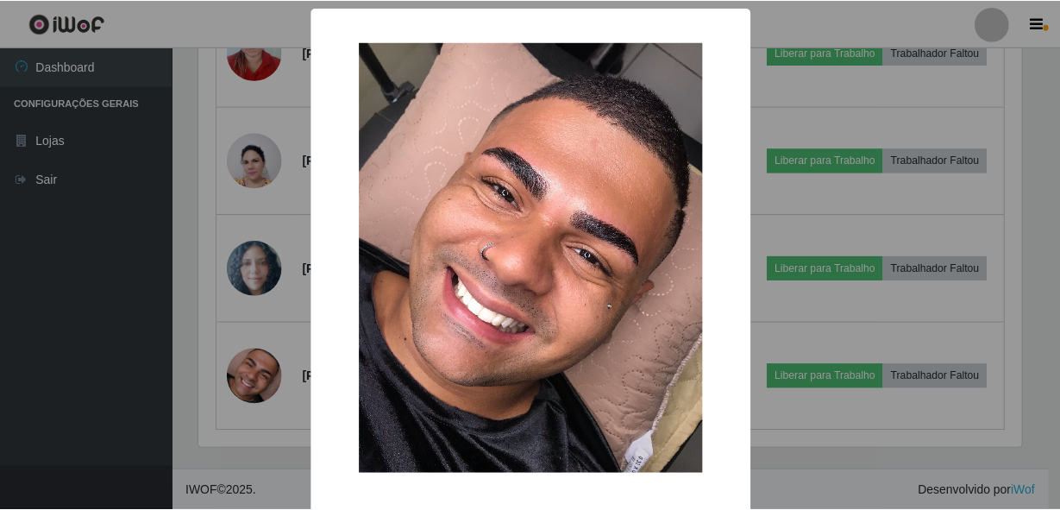
scroll to position [72, 0]
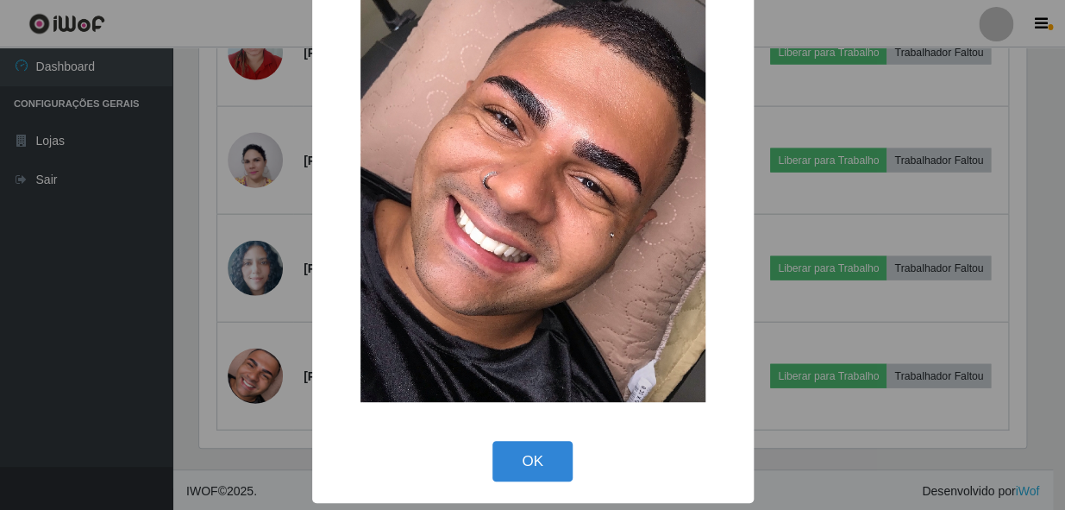
click at [523, 436] on div "OK Cancel" at bounding box center [532, 460] width 407 height 49
click at [520, 441] on button "OK" at bounding box center [532, 461] width 80 height 41
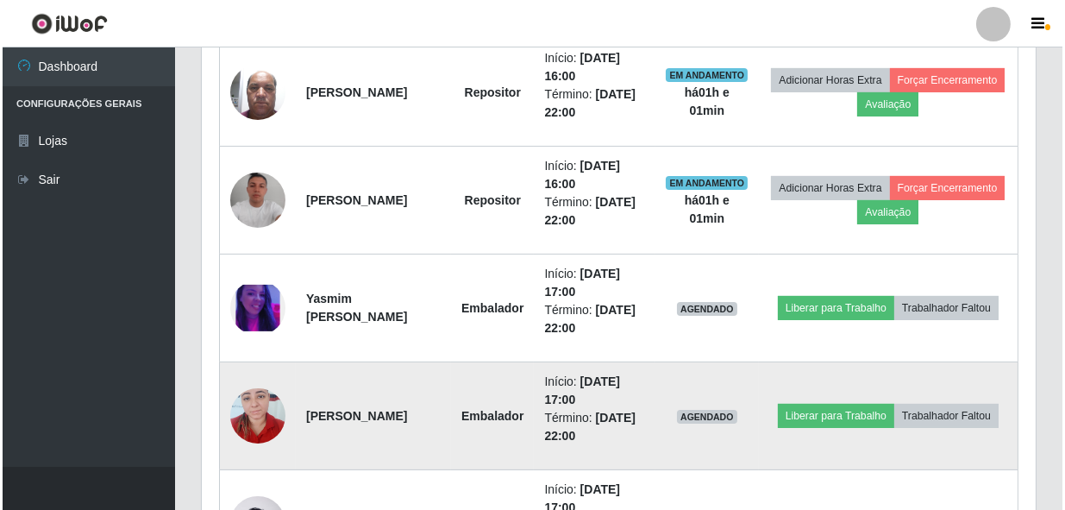
scroll to position [940, 0]
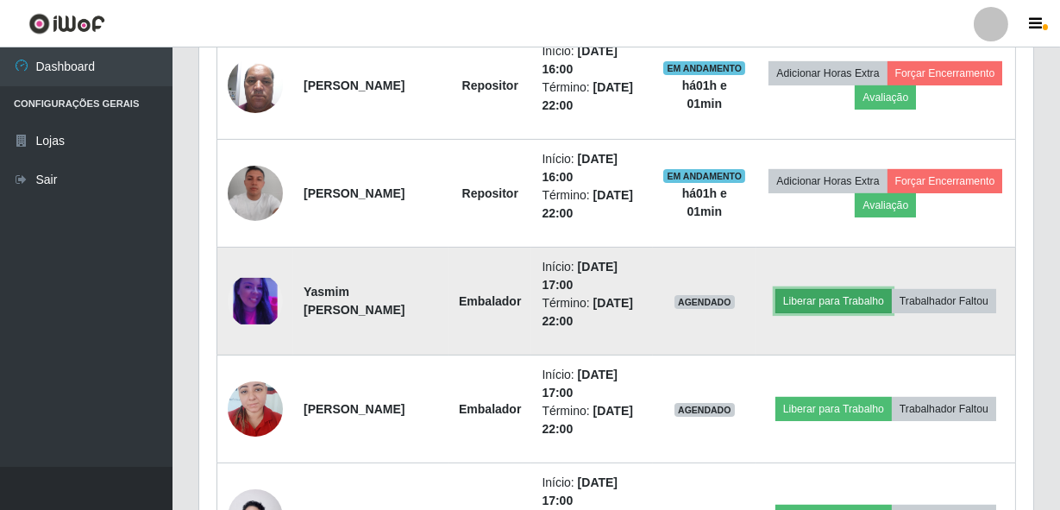
click at [892, 289] on button "Liberar para Trabalho" at bounding box center [833, 301] width 116 height 24
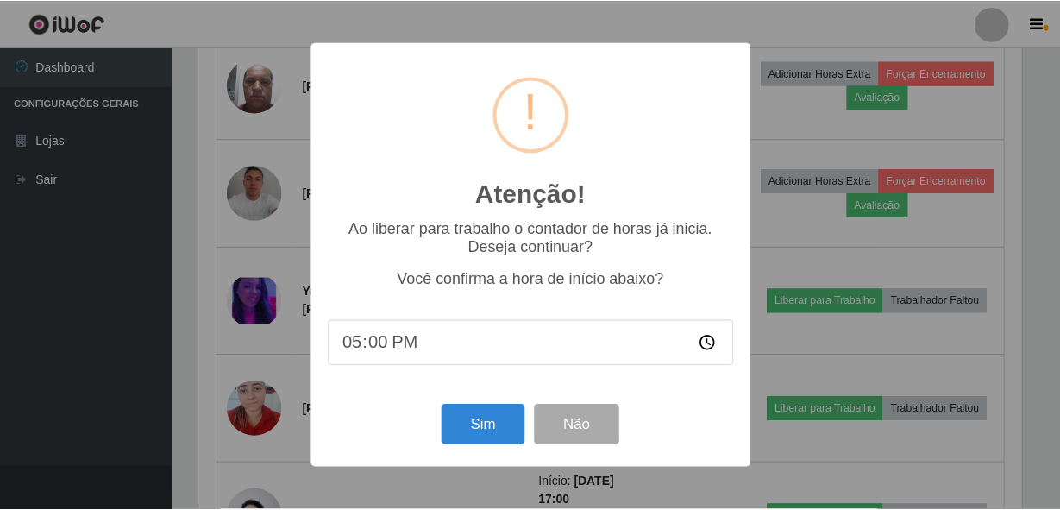
scroll to position [358, 826]
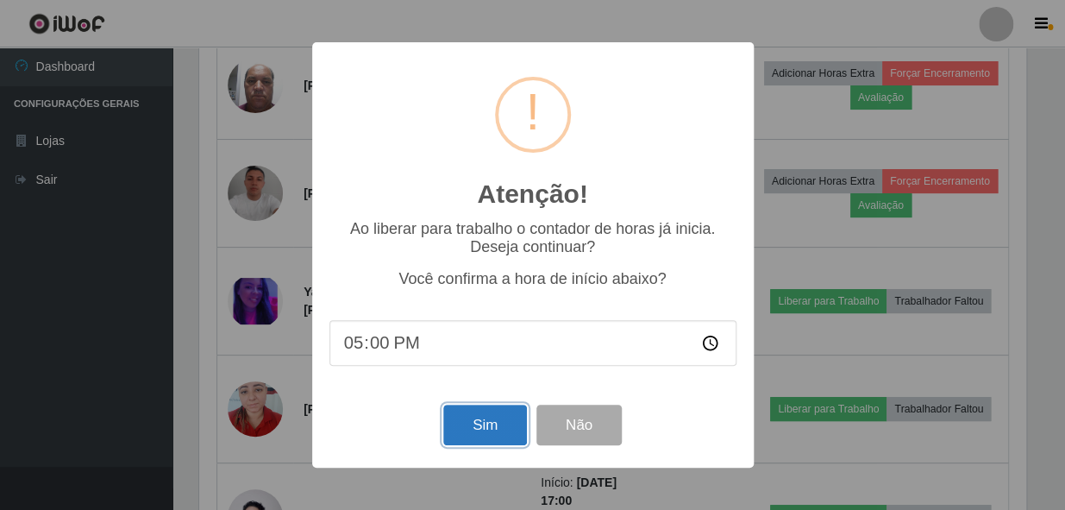
click at [492, 429] on button "Sim" at bounding box center [485, 424] width 84 height 41
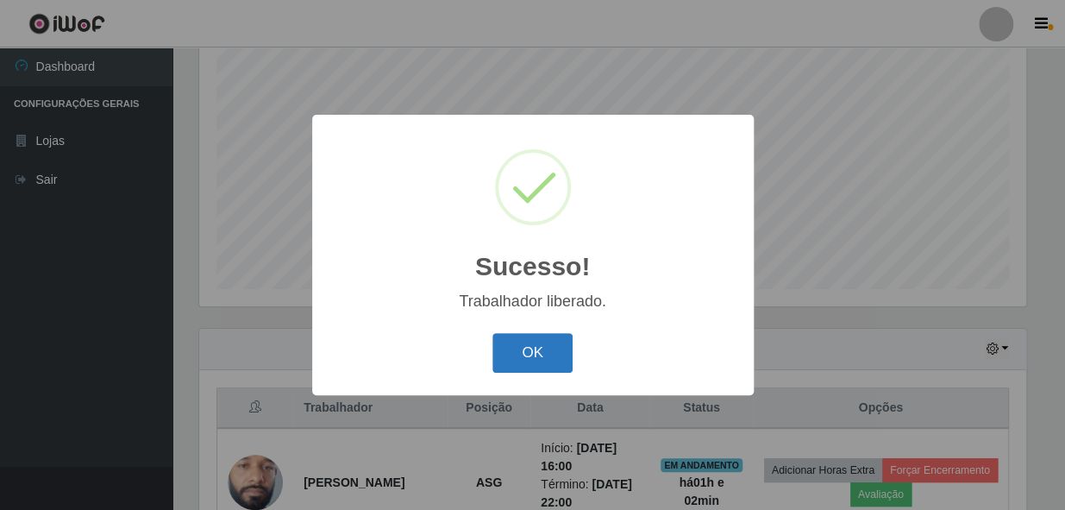
click at [532, 356] on button "OK" at bounding box center [532, 353] width 80 height 41
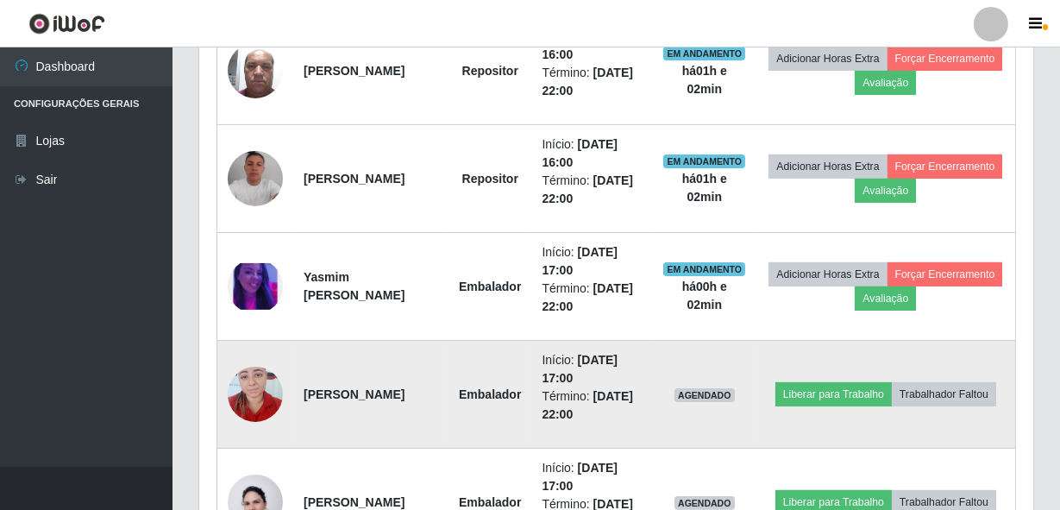
scroll to position [1033, 0]
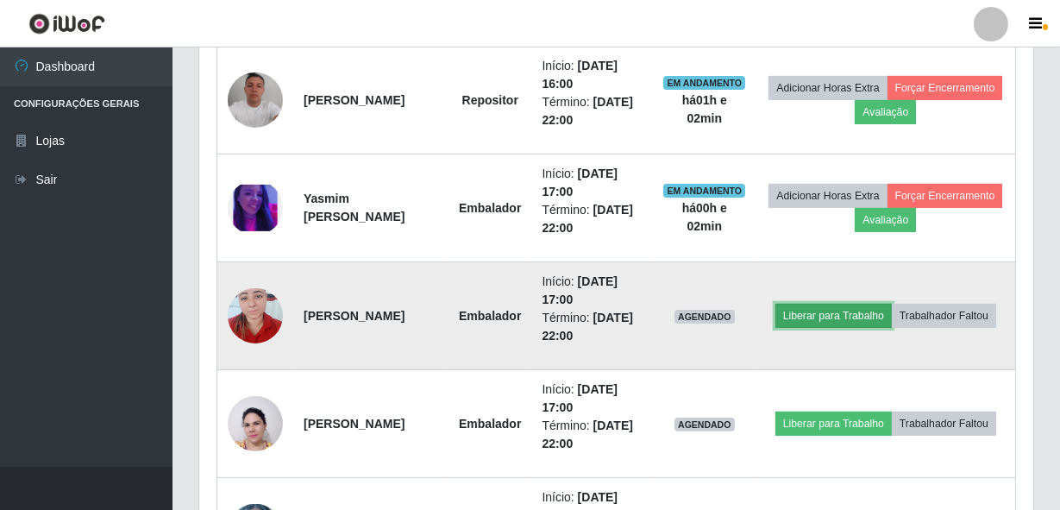
click at [885, 304] on button "Liberar para Trabalho" at bounding box center [833, 316] width 116 height 24
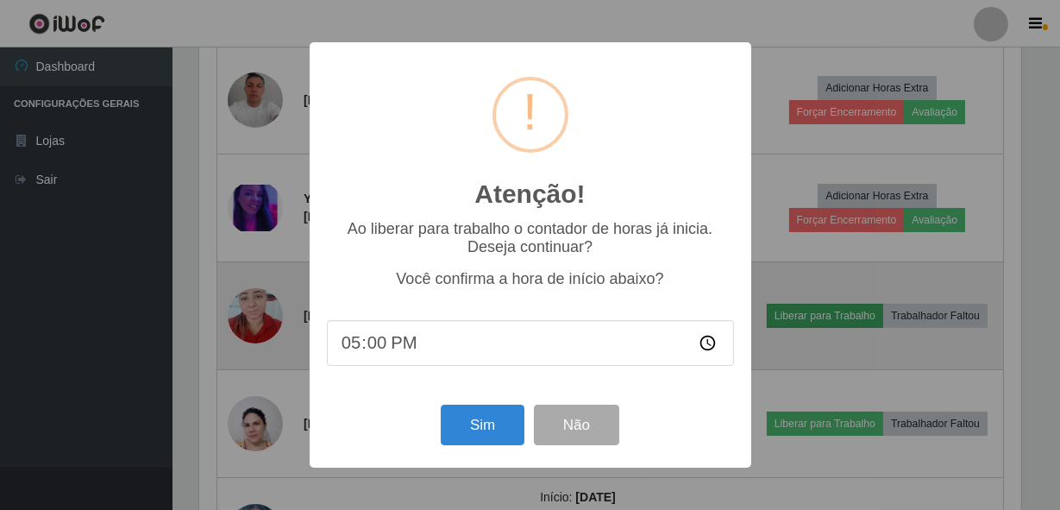
scroll to position [358, 826]
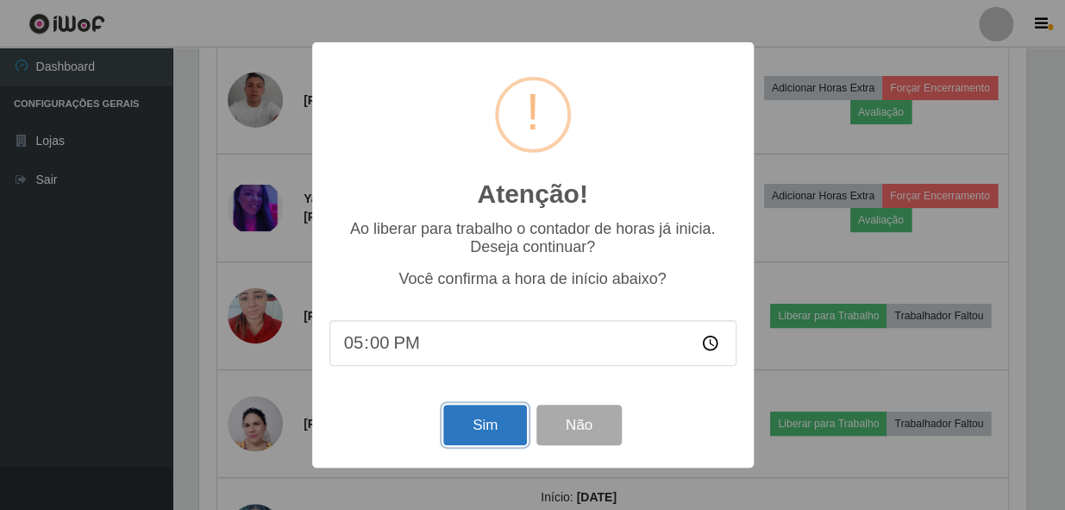
click at [469, 426] on button "Sim" at bounding box center [485, 424] width 84 height 41
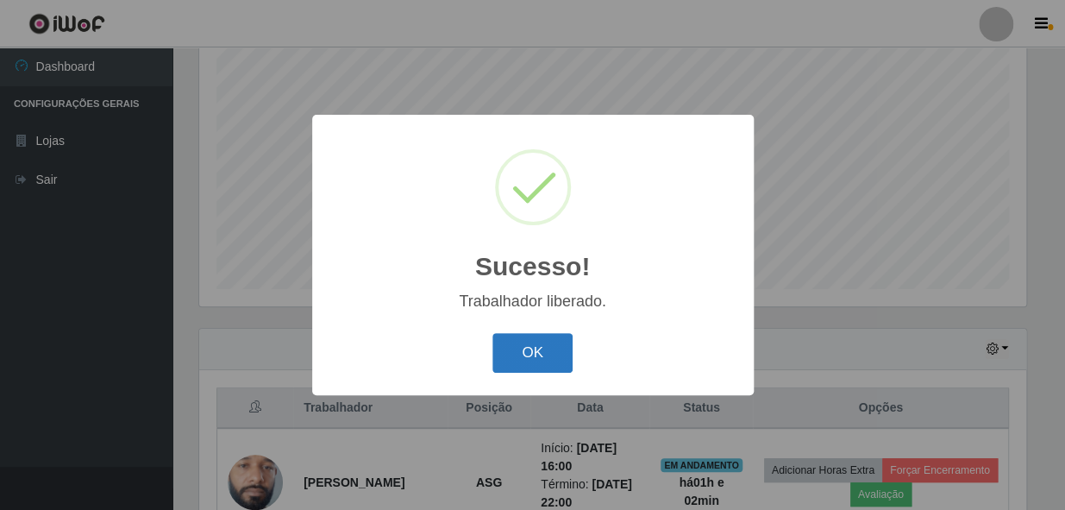
click at [549, 354] on button "OK" at bounding box center [532, 353] width 80 height 41
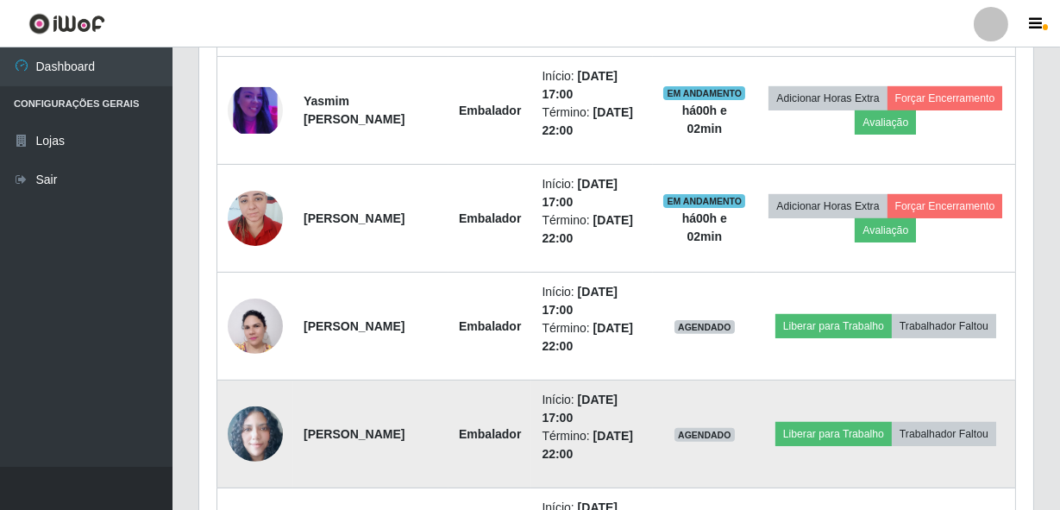
scroll to position [1190, 0]
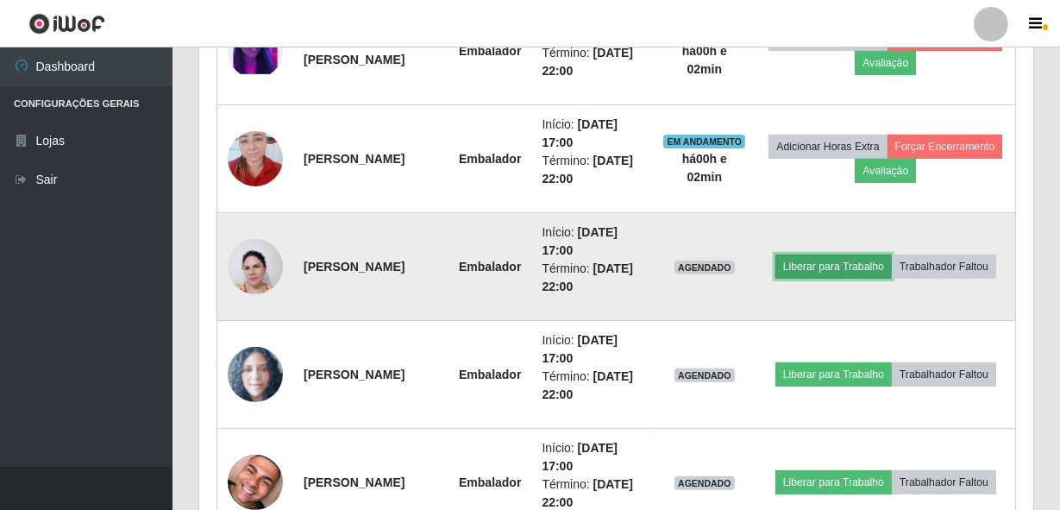
click at [872, 254] on button "Liberar para Trabalho" at bounding box center [833, 266] width 116 height 24
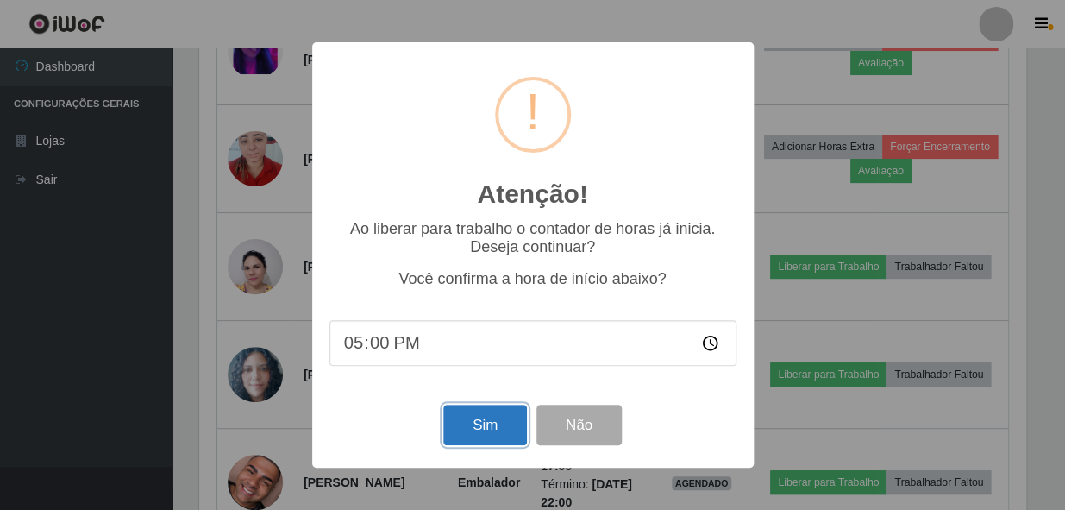
click at [489, 432] on button "Sim" at bounding box center [485, 424] width 84 height 41
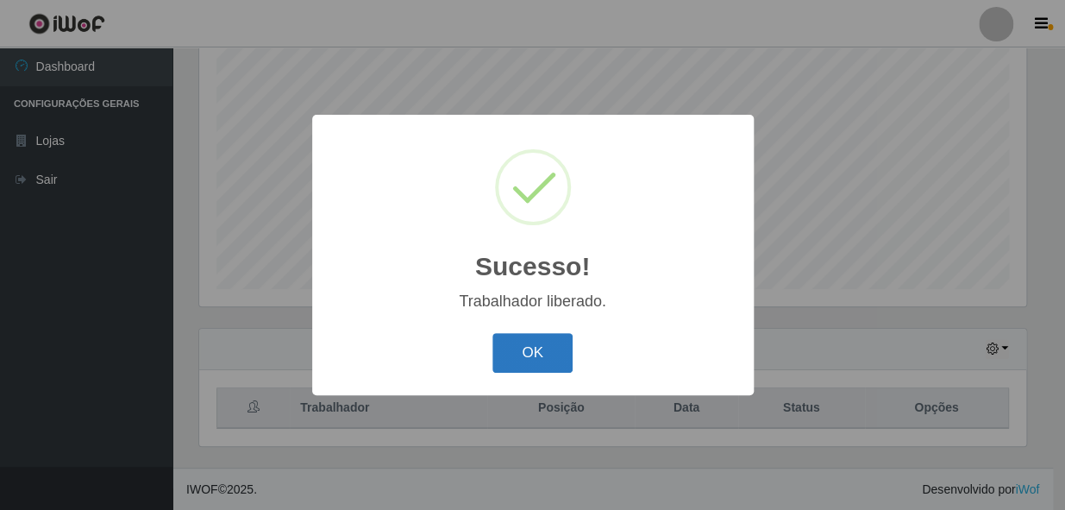
click at [558, 353] on button "OK" at bounding box center [532, 353] width 80 height 41
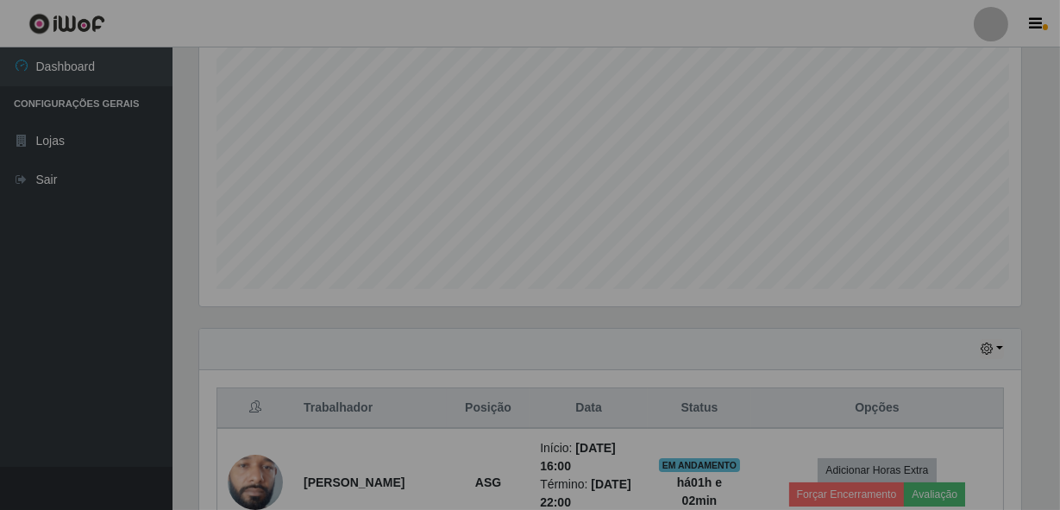
scroll to position [0, 0]
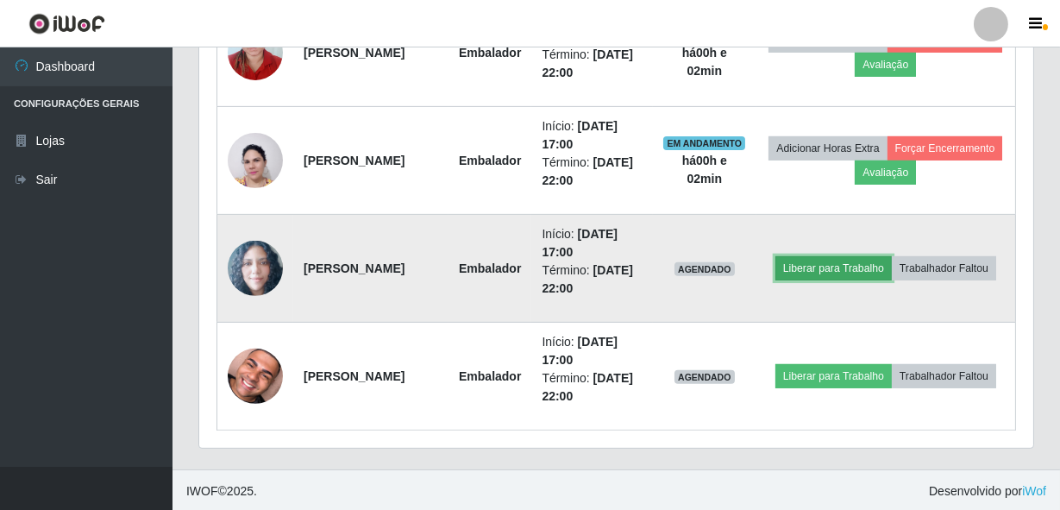
click at [873, 256] on button "Liberar para Trabalho" at bounding box center [833, 268] width 116 height 24
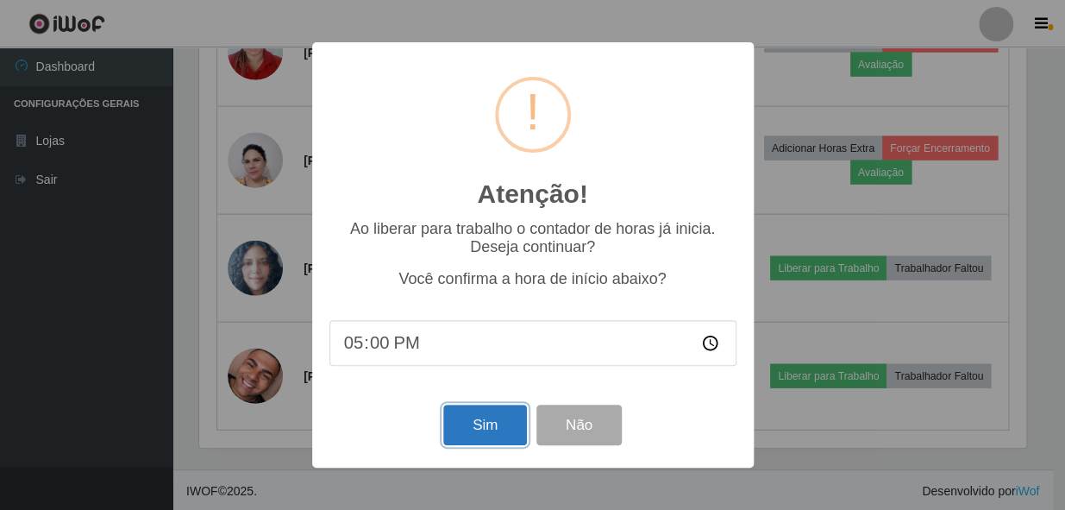
click at [466, 426] on button "Sim" at bounding box center [485, 424] width 84 height 41
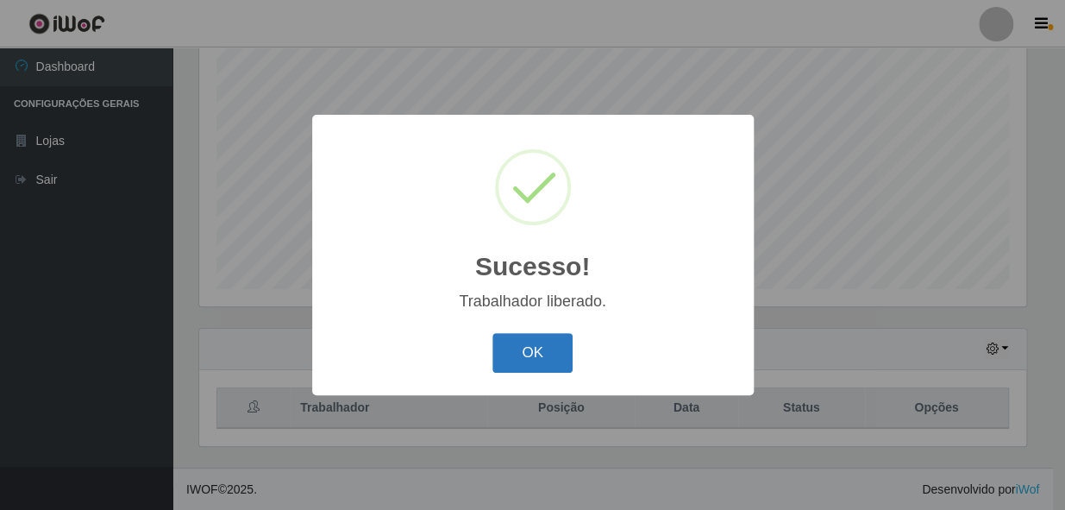
click at [510, 372] on button "OK" at bounding box center [532, 353] width 80 height 41
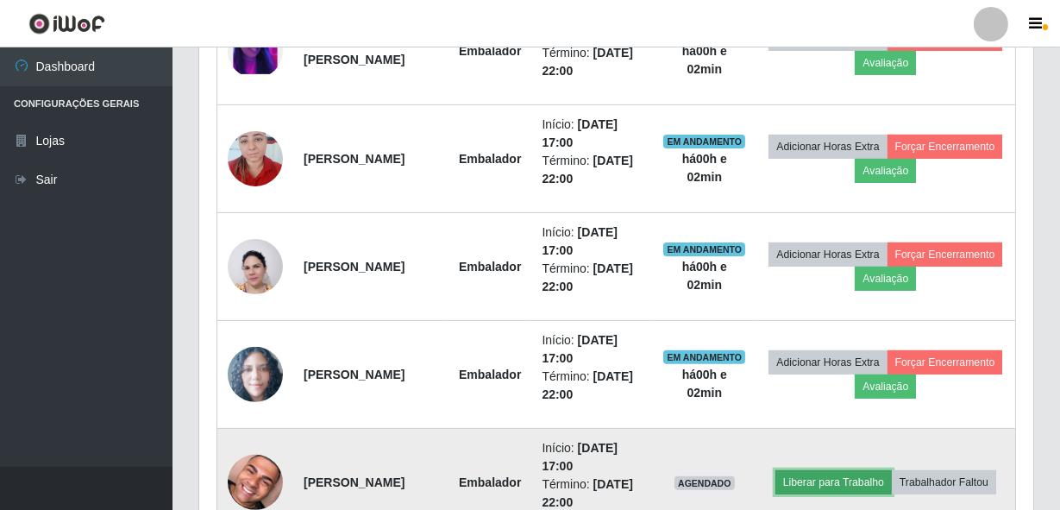
click at [892, 470] on button "Liberar para Trabalho" at bounding box center [833, 482] width 116 height 24
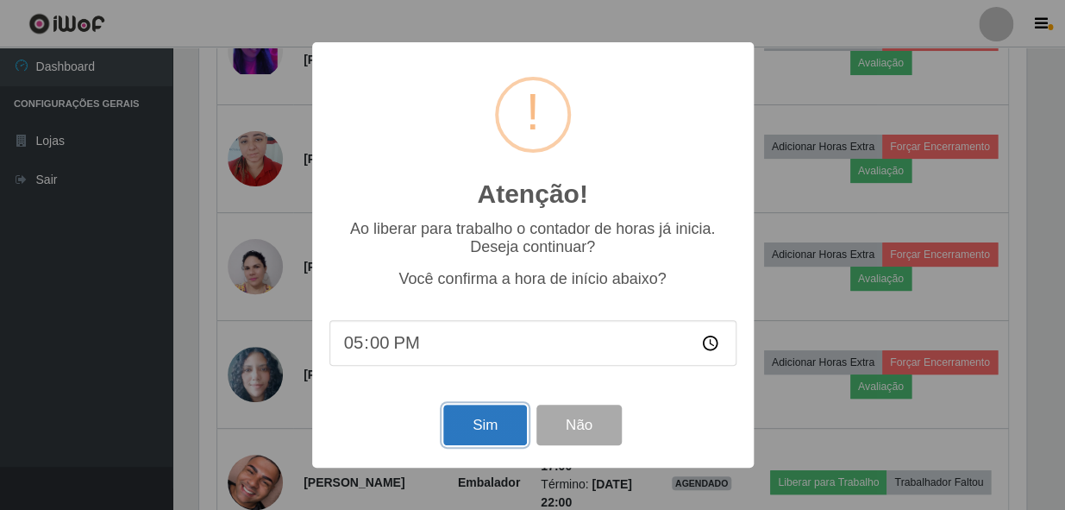
click at [497, 423] on button "Sim" at bounding box center [485, 424] width 84 height 41
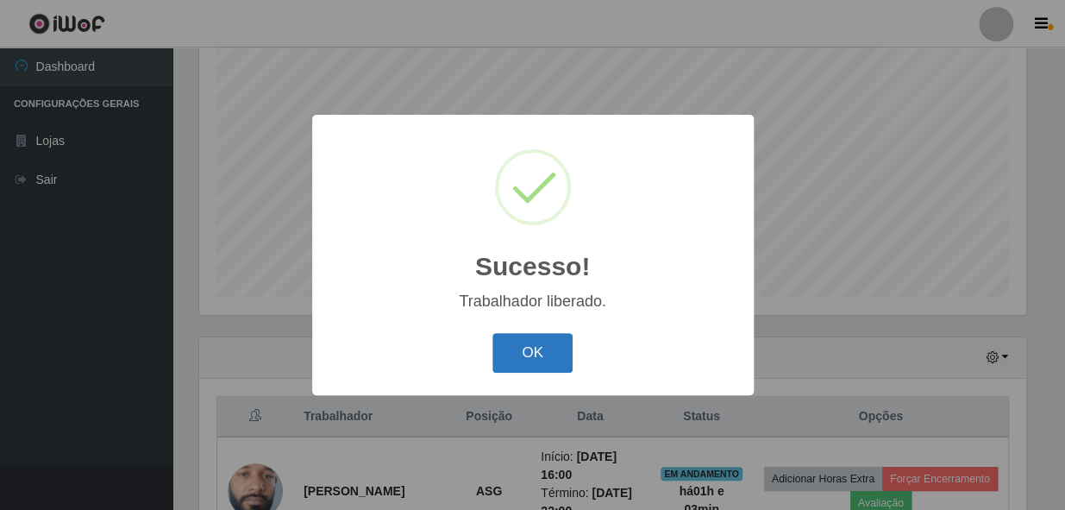
click at [552, 364] on button "OK" at bounding box center [532, 353] width 80 height 41
